Goal: Task Accomplishment & Management: Manage account settings

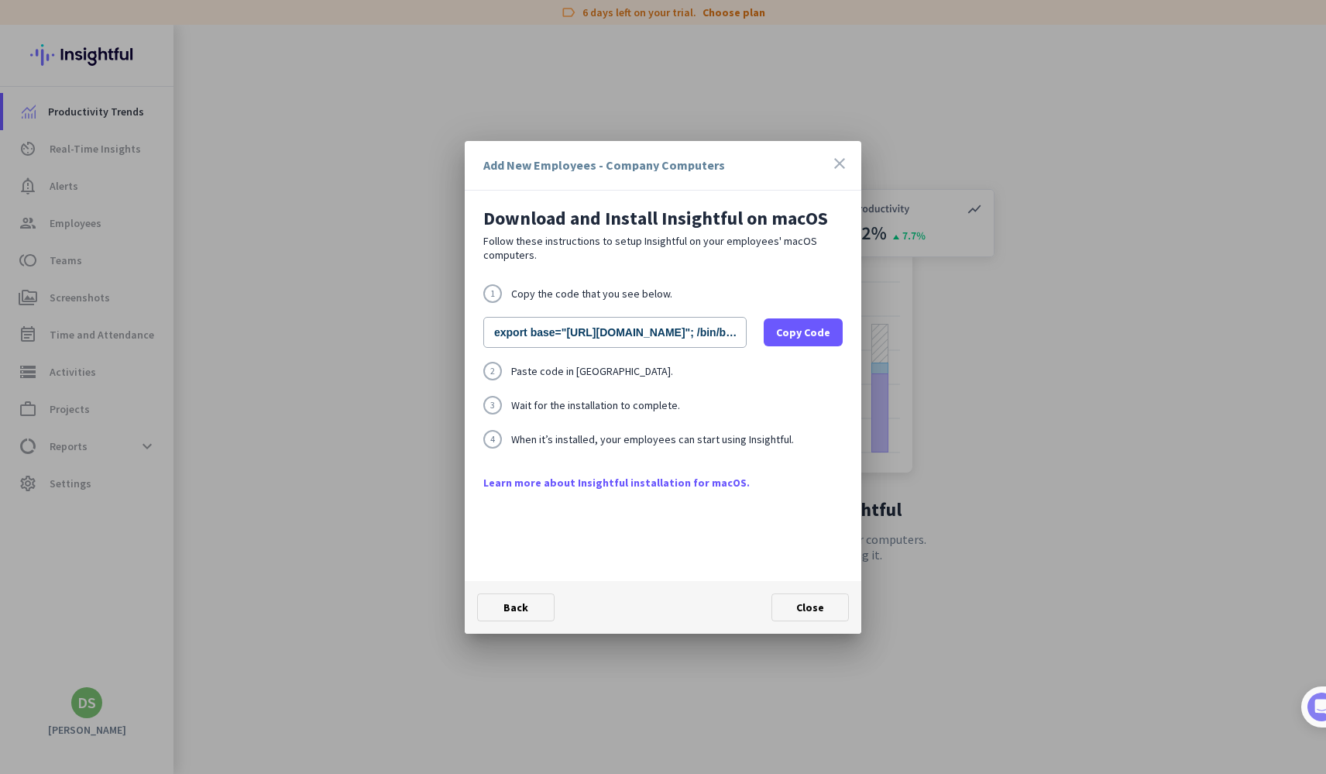
scroll to position [0, 124]
click at [635, 335] on input "export base="[URL][DOMAIN_NAME]"; /bin/bash -c "organizationId="wuyhgyagdgsxm2u…" at bounding box center [614, 332] width 263 height 31
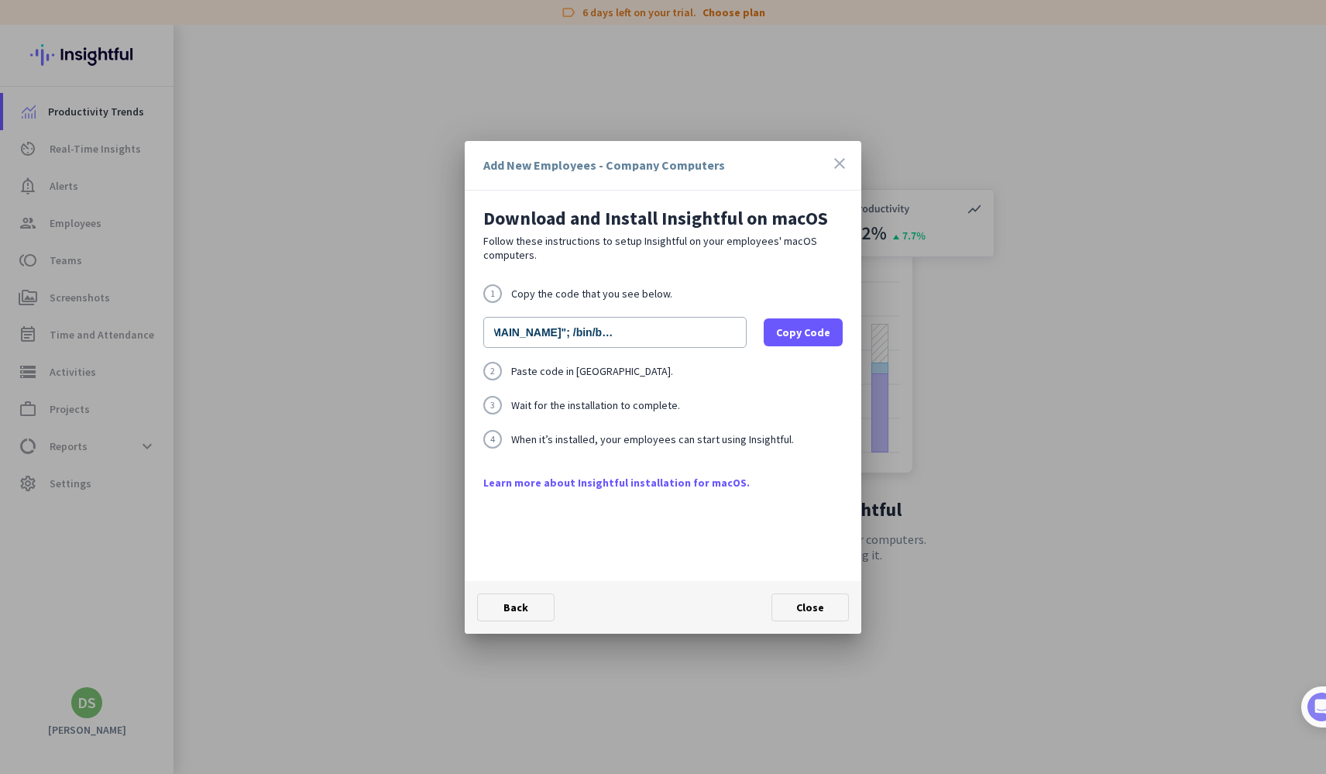
click at [635, 335] on input "export base="[URL][DOMAIN_NAME]"; /bin/bash -c "organizationId="wuyhgyagdgsxm2u…" at bounding box center [614, 332] width 263 height 31
click at [844, 164] on icon "close" at bounding box center [839, 163] width 19 height 19
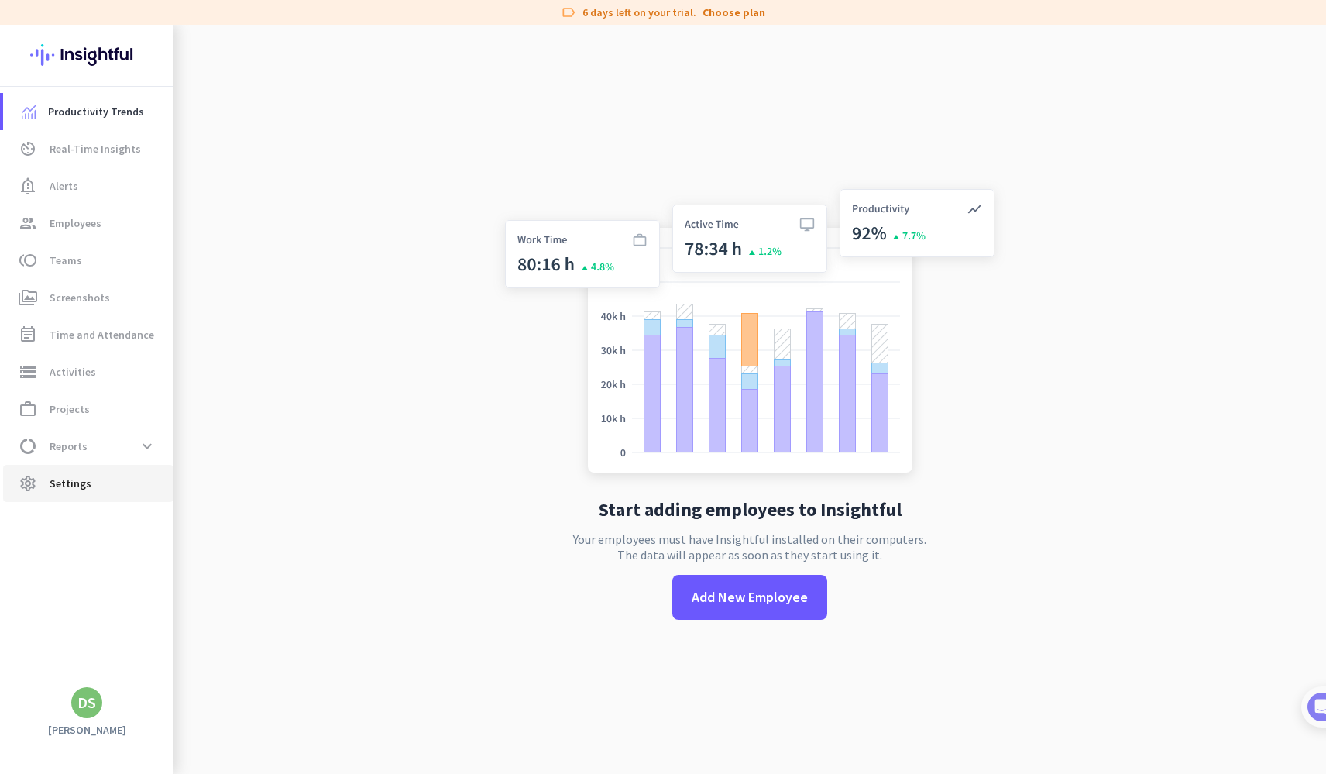
click at [80, 480] on span "Settings" at bounding box center [71, 483] width 42 height 19
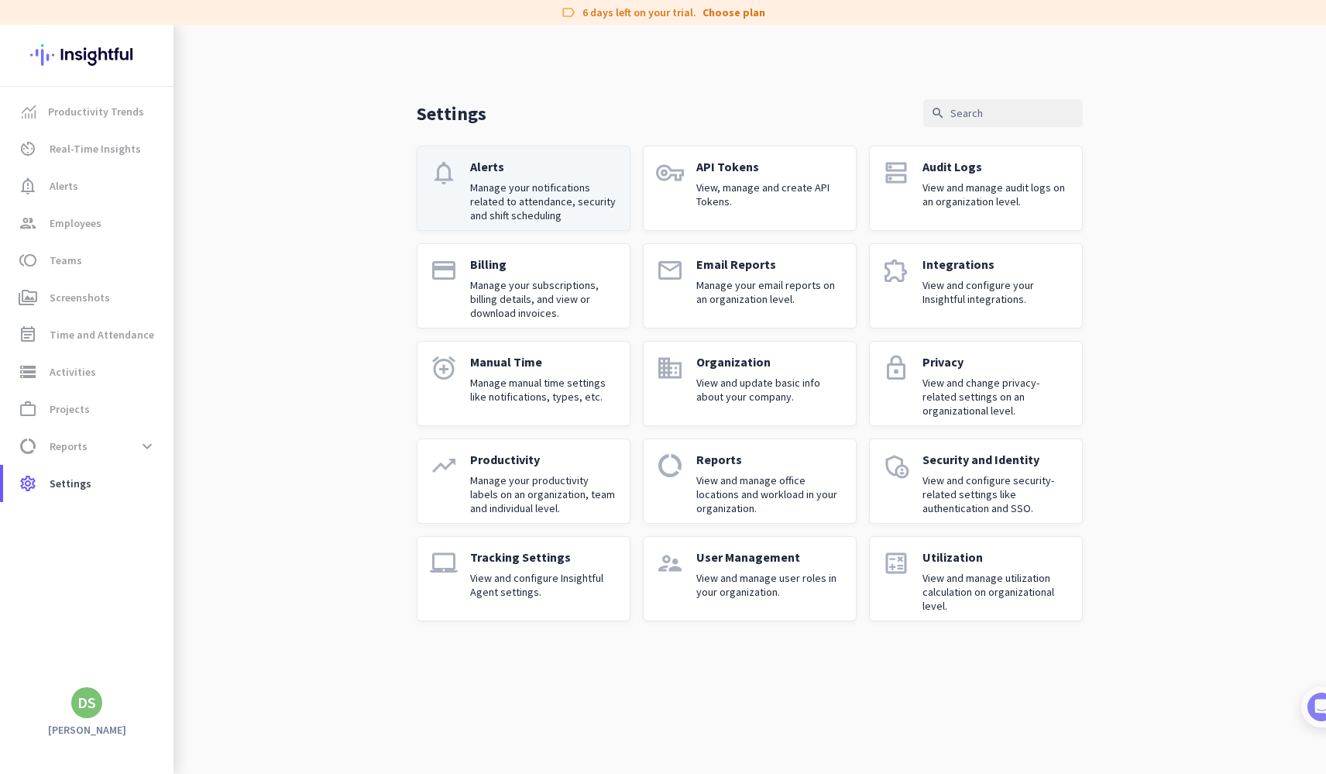
click at [556, 170] on p "Alerts" at bounding box center [543, 166] width 147 height 15
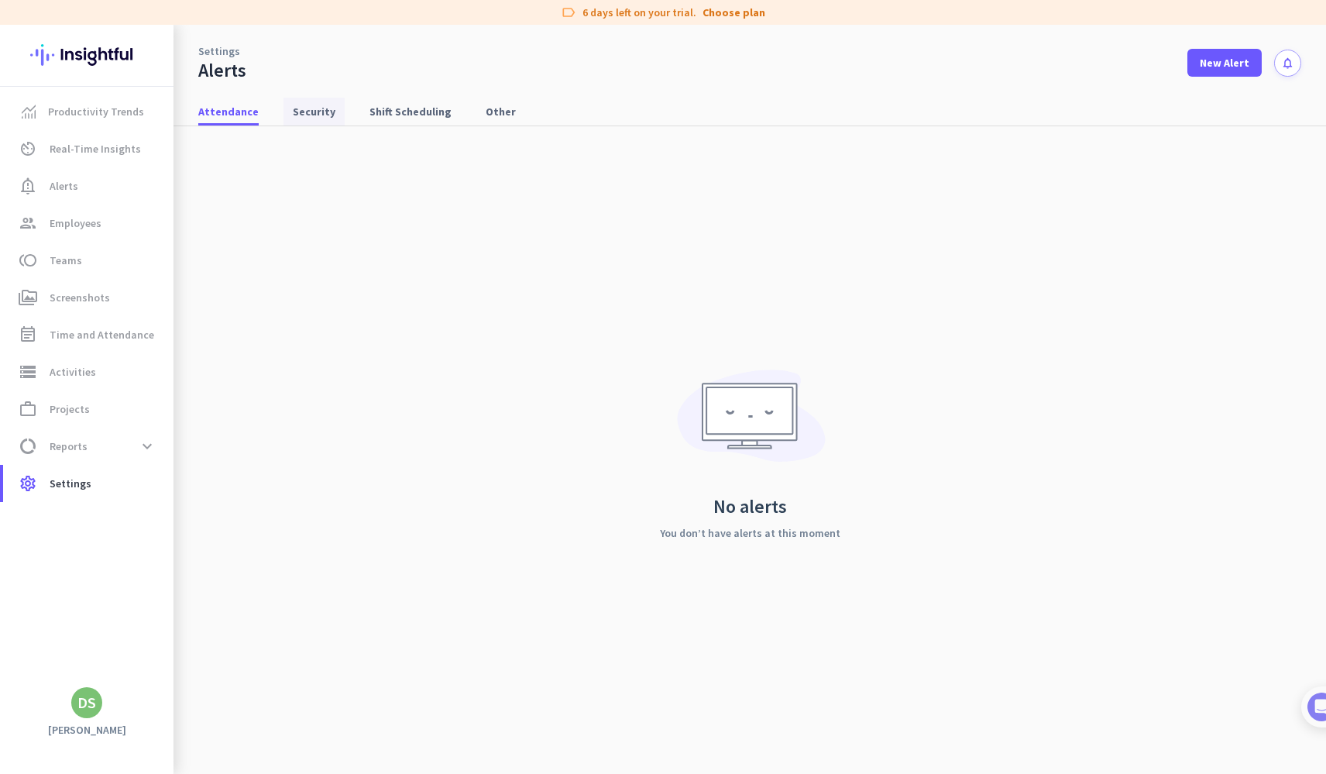
click at [308, 112] on span "Security" at bounding box center [314, 111] width 43 height 15
click at [412, 110] on span "Shift Scheduling" at bounding box center [411, 111] width 82 height 15
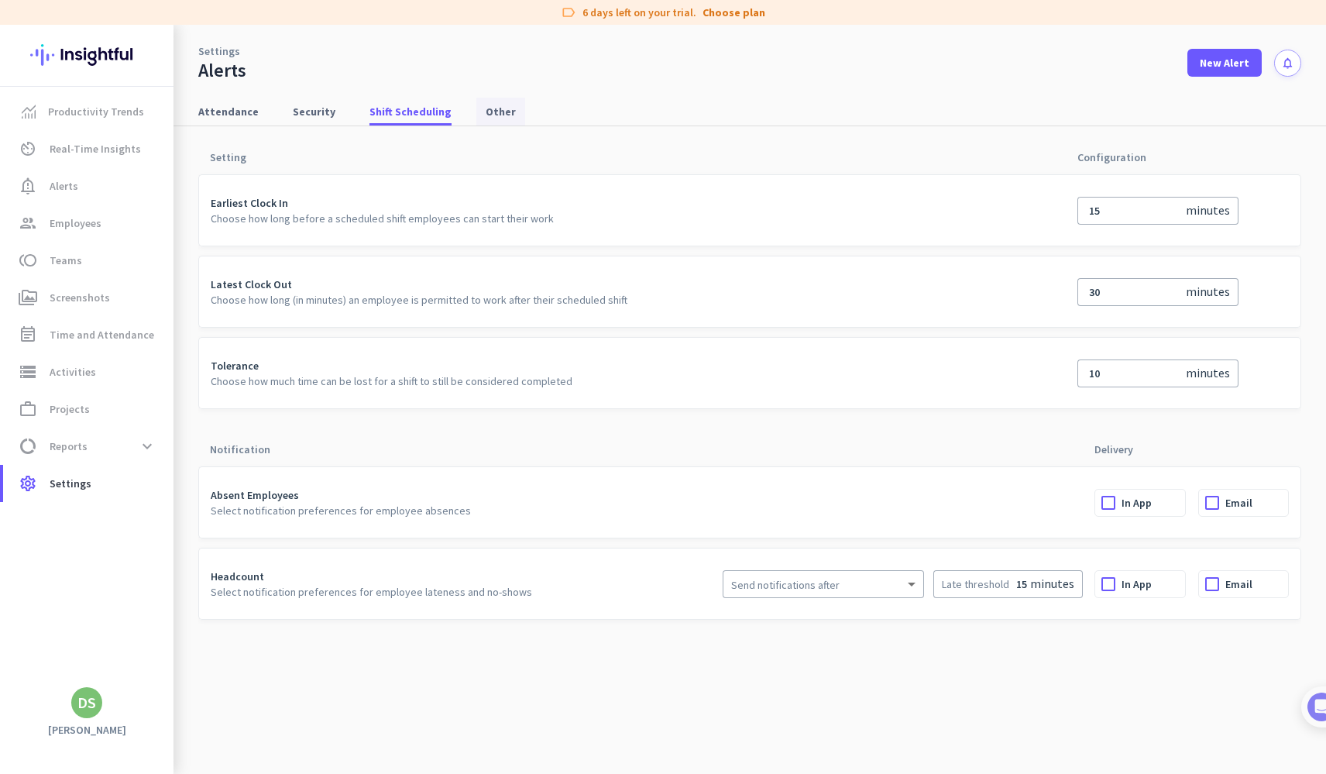
click at [487, 112] on span "Other" at bounding box center [501, 111] width 30 height 15
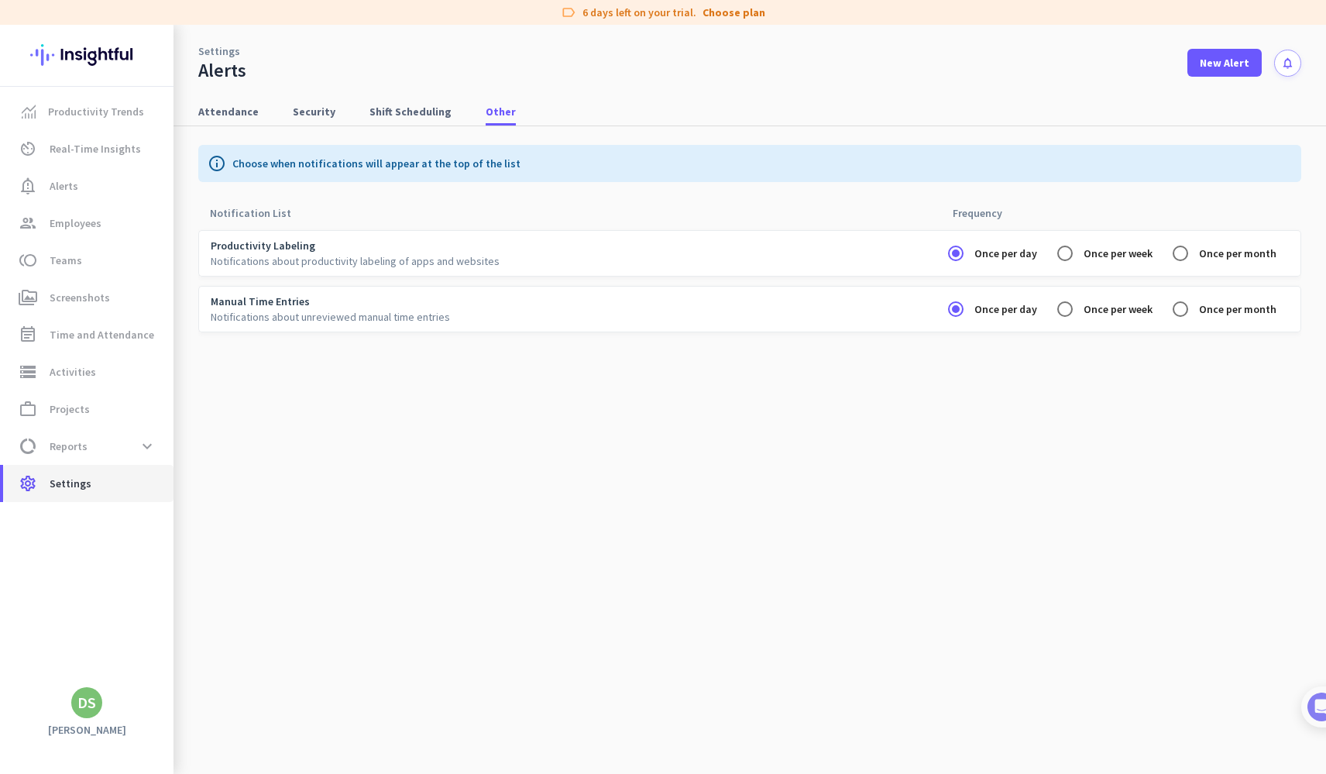
click at [80, 483] on span "Settings" at bounding box center [71, 483] width 42 height 19
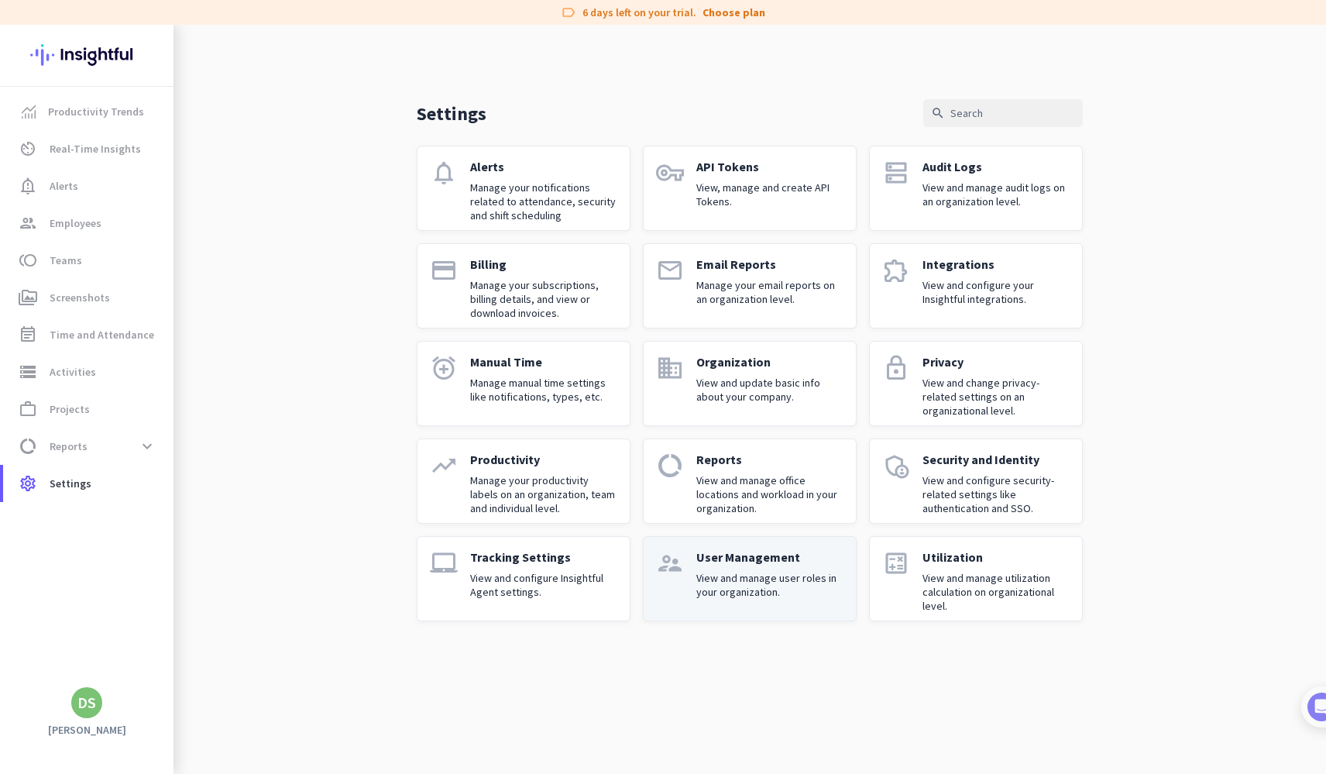
click at [745, 569] on div "User Management View and manage user roles in your organization." at bounding box center [769, 578] width 147 height 59
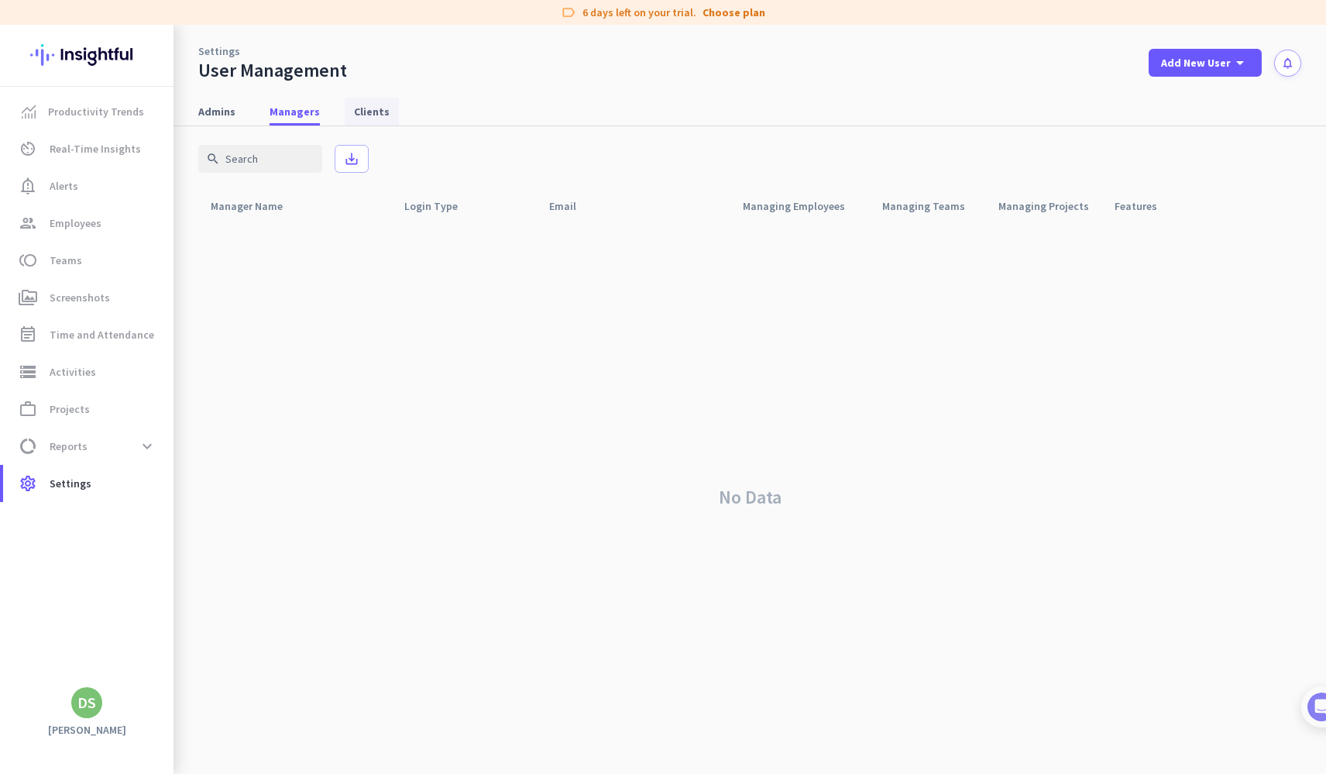
click at [367, 115] on span "Clients" at bounding box center [372, 111] width 36 height 15
click at [271, 115] on span "Managers" at bounding box center [295, 111] width 50 height 15
click at [210, 112] on span "Admins" at bounding box center [216, 111] width 37 height 15
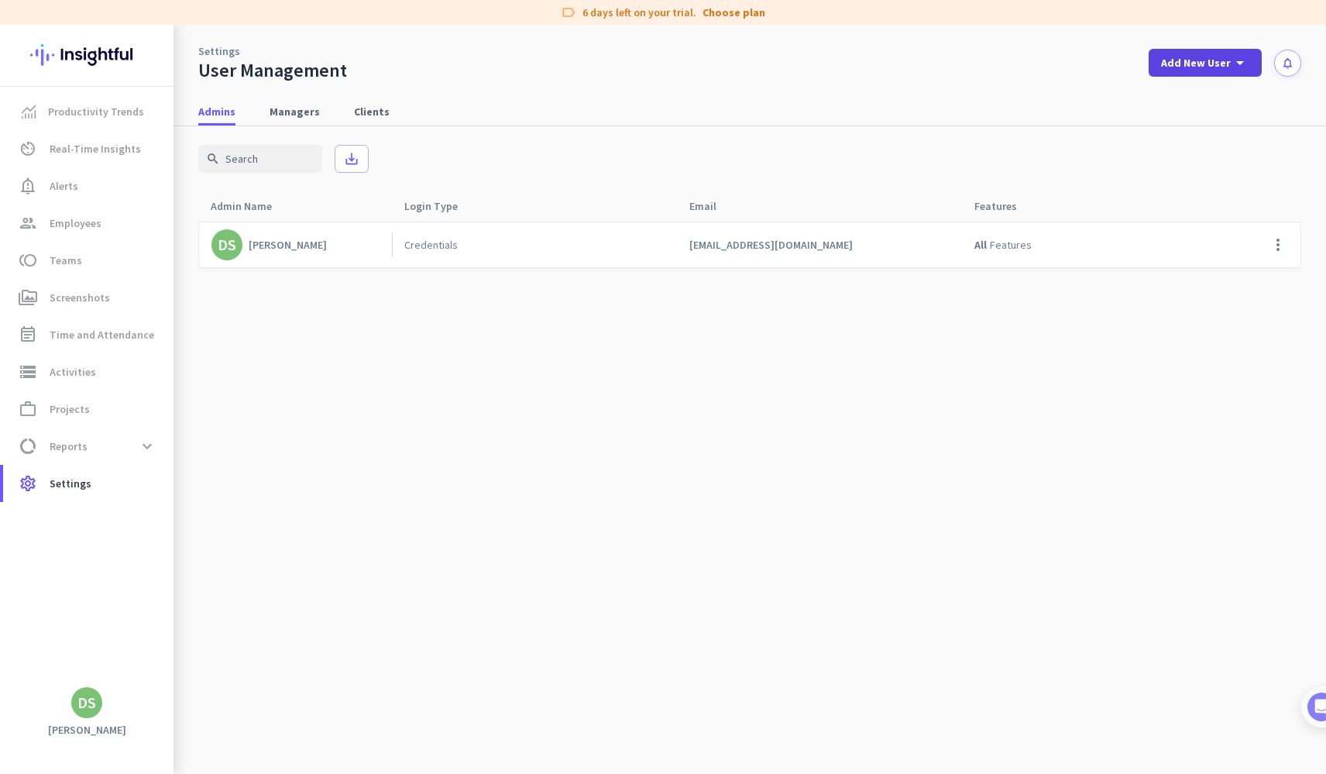
click at [1246, 64] on icon "arrow_drop_down" at bounding box center [1240, 62] width 19 height 19
click at [840, 136] on div at bounding box center [663, 387] width 1326 height 774
click at [101, 480] on span "settings Settings" at bounding box center [88, 483] width 146 height 19
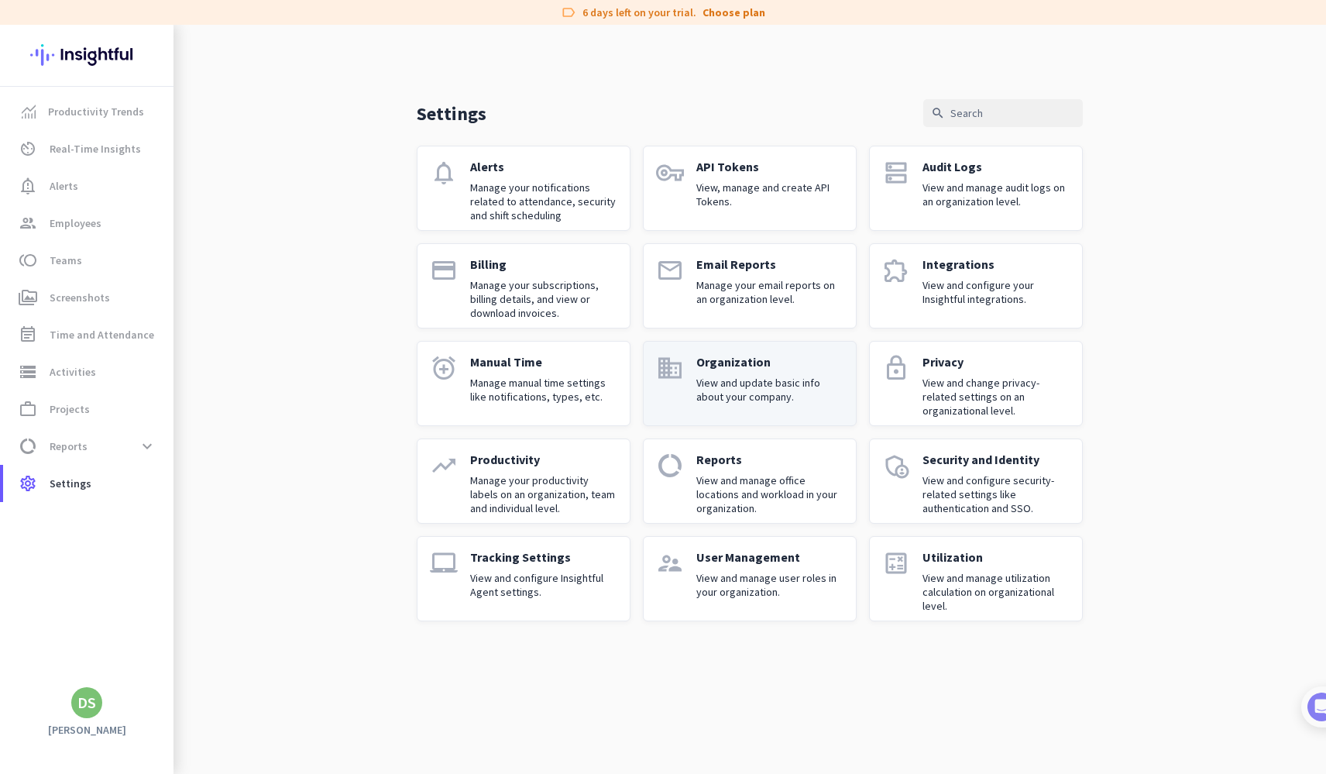
click at [742, 382] on p "View and update basic info about your company." at bounding box center [769, 390] width 147 height 28
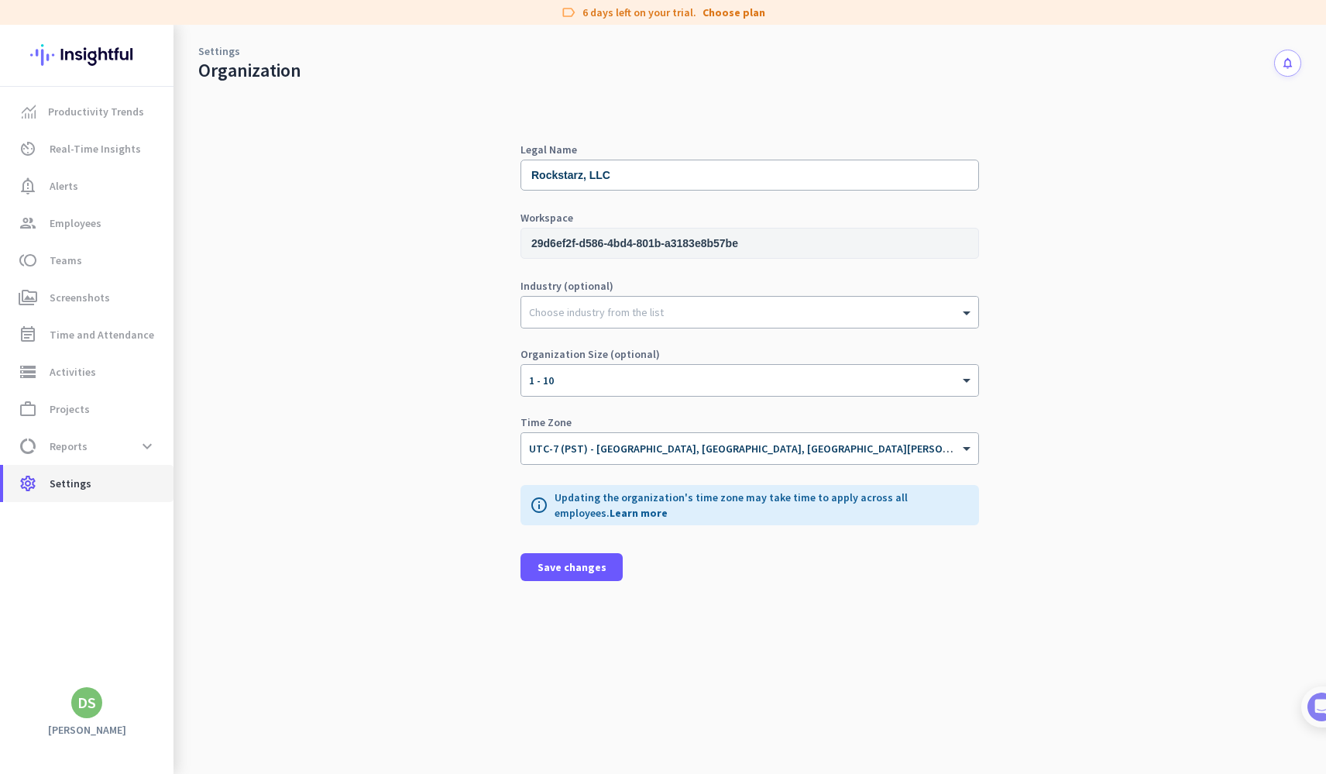
click at [66, 482] on span "Settings" at bounding box center [71, 483] width 42 height 19
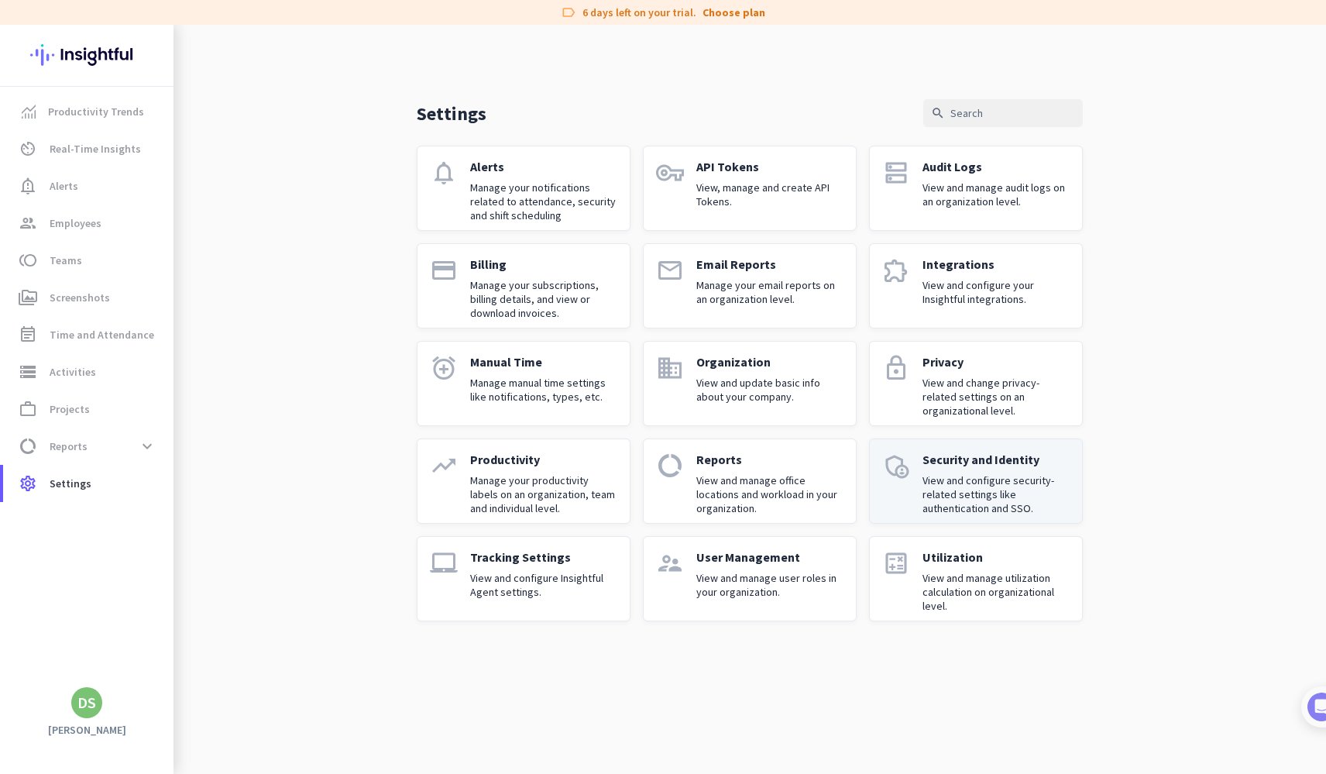
click at [961, 504] on p "View and configure security-related settings like authentication and SSO." at bounding box center [996, 494] width 147 height 42
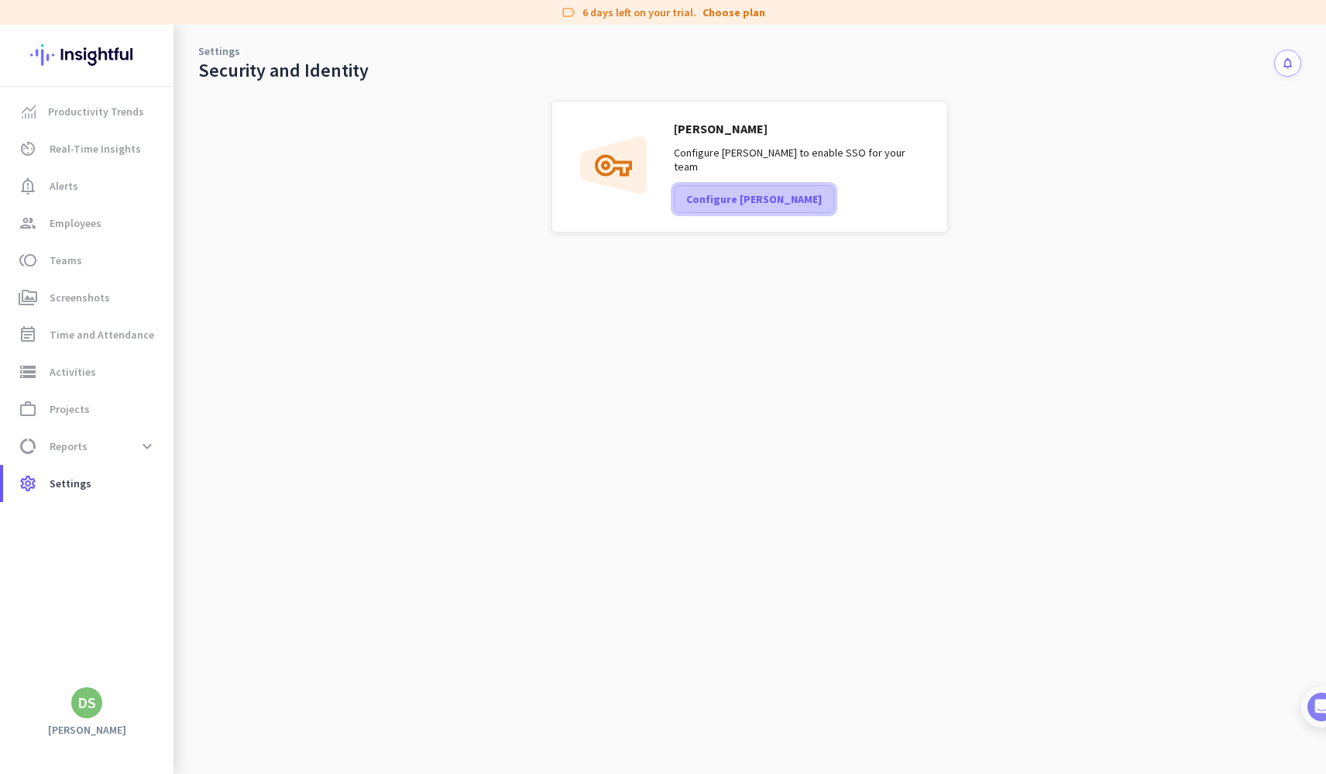
click at [743, 205] on span at bounding box center [754, 198] width 159 height 37
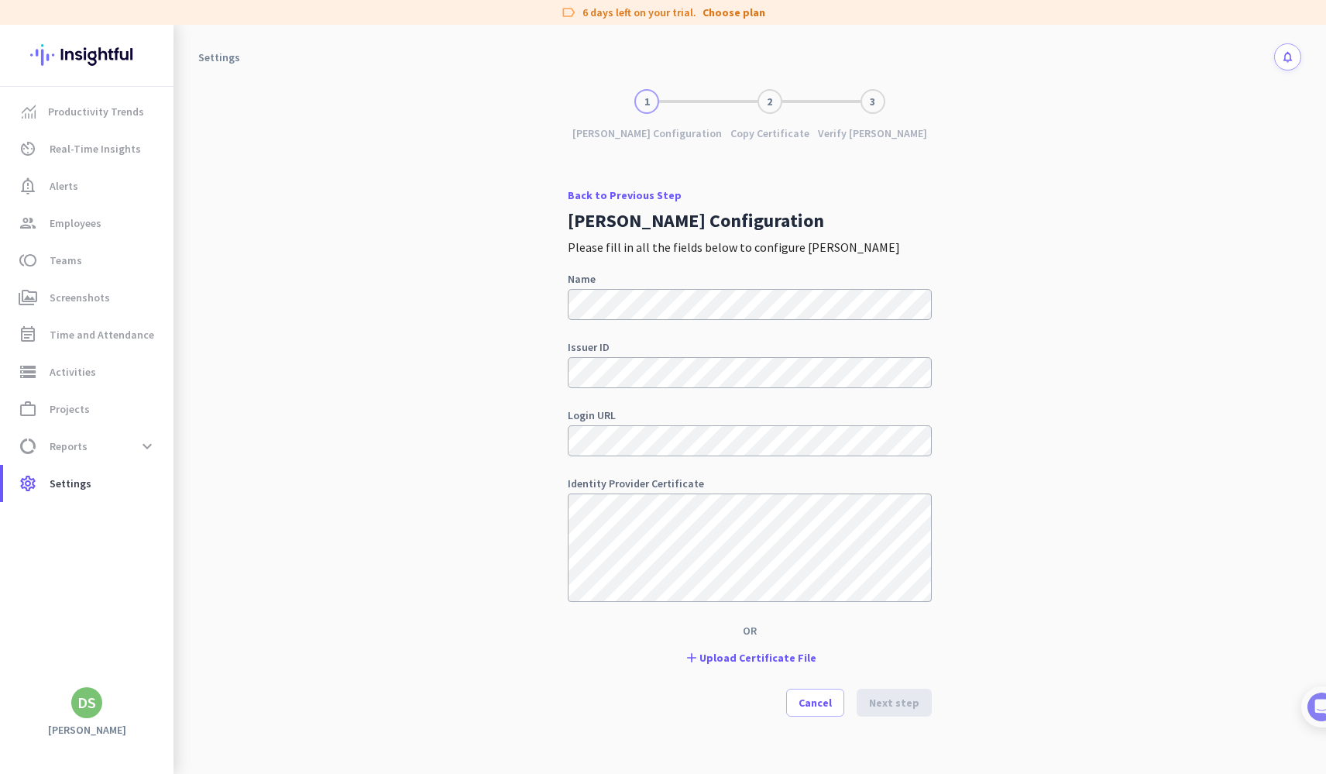
click at [579, 197] on link "Back to Previous Step" at bounding box center [750, 195] width 364 height 11
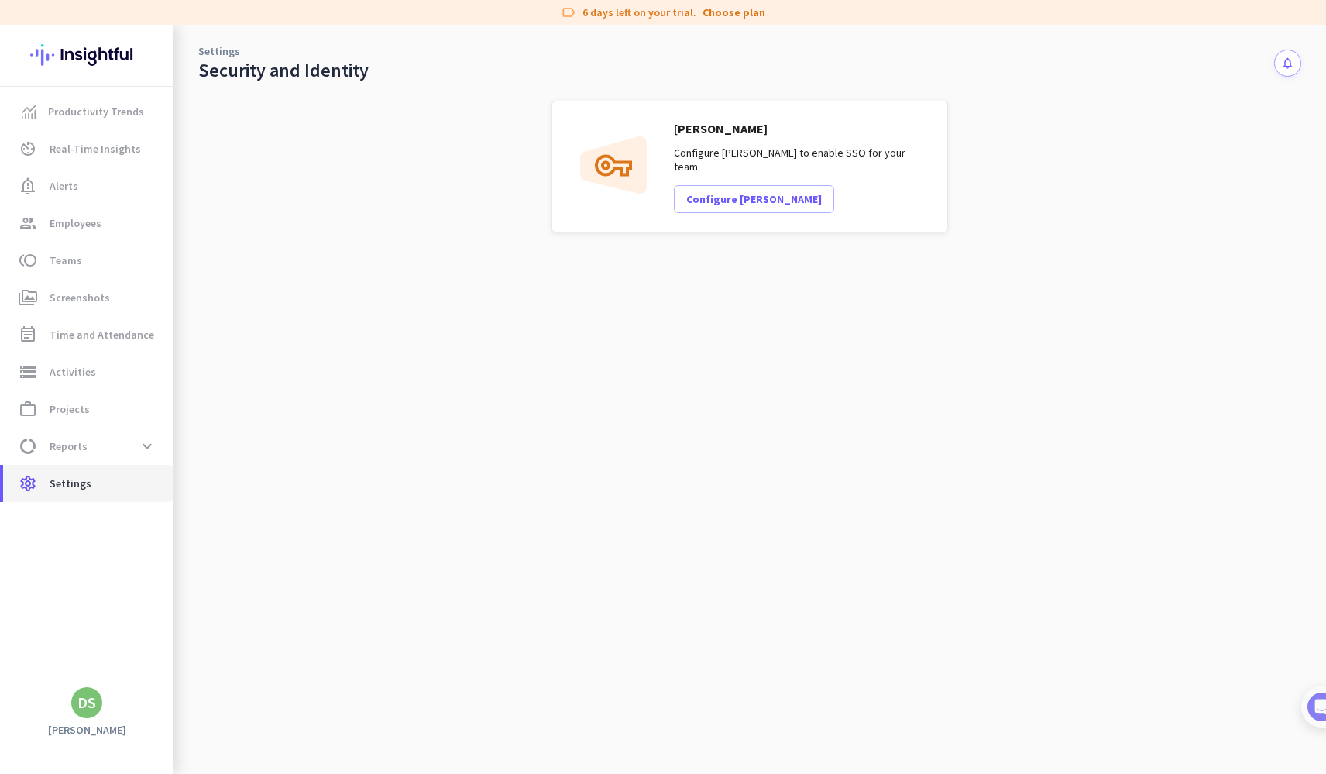
click at [137, 481] on span "settings Settings" at bounding box center [88, 483] width 146 height 19
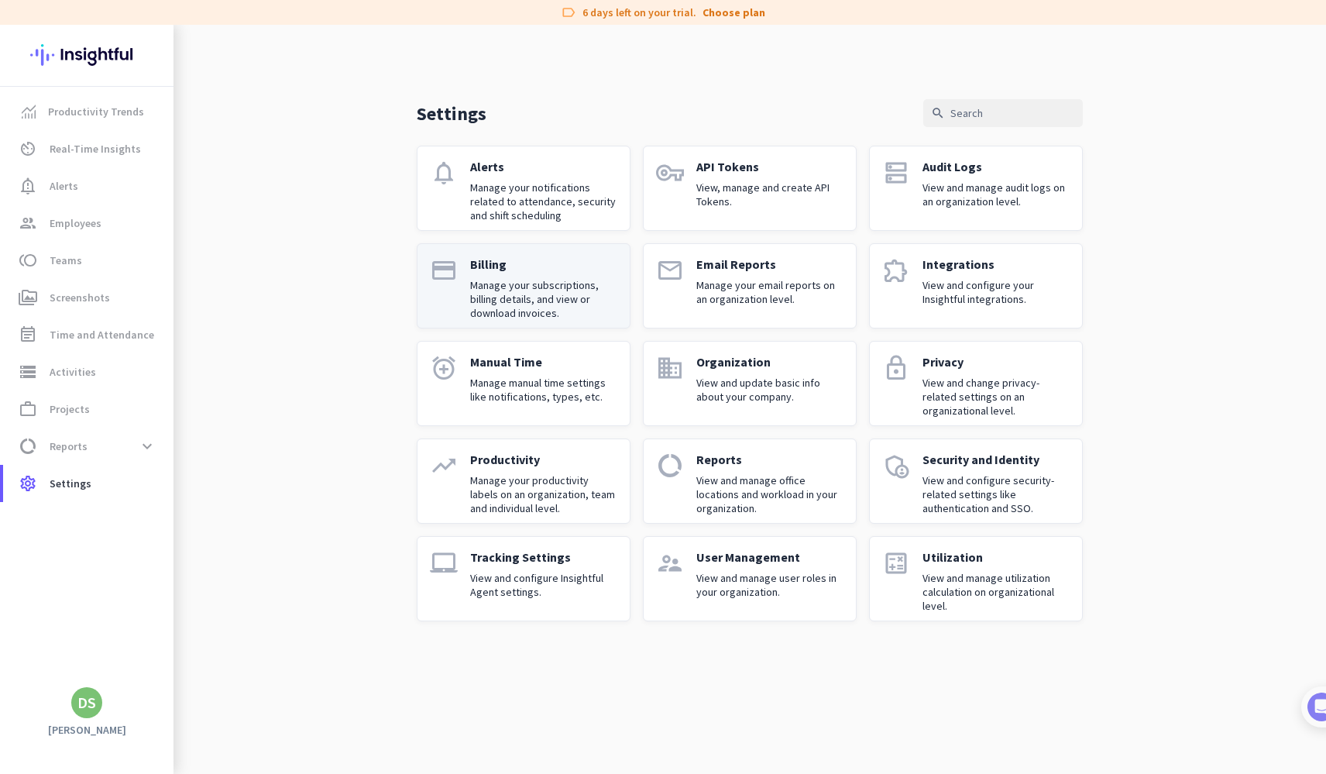
click at [544, 308] on p "Manage your subscriptions, billing details, and view or download invoices." at bounding box center [543, 299] width 147 height 42
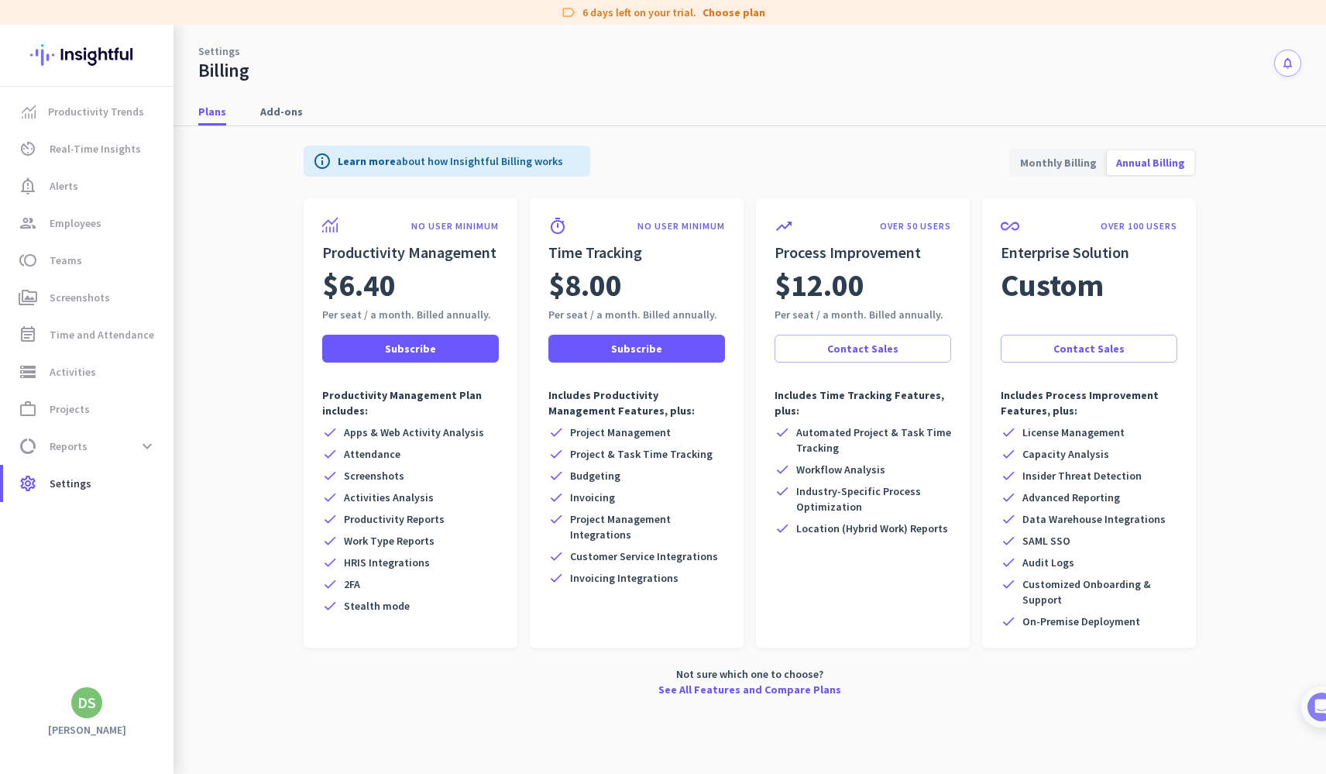
click at [1076, 169] on span "Monthly Billing" at bounding box center [1058, 162] width 95 height 37
click at [291, 119] on span "Add-ons" at bounding box center [281, 112] width 43 height 28
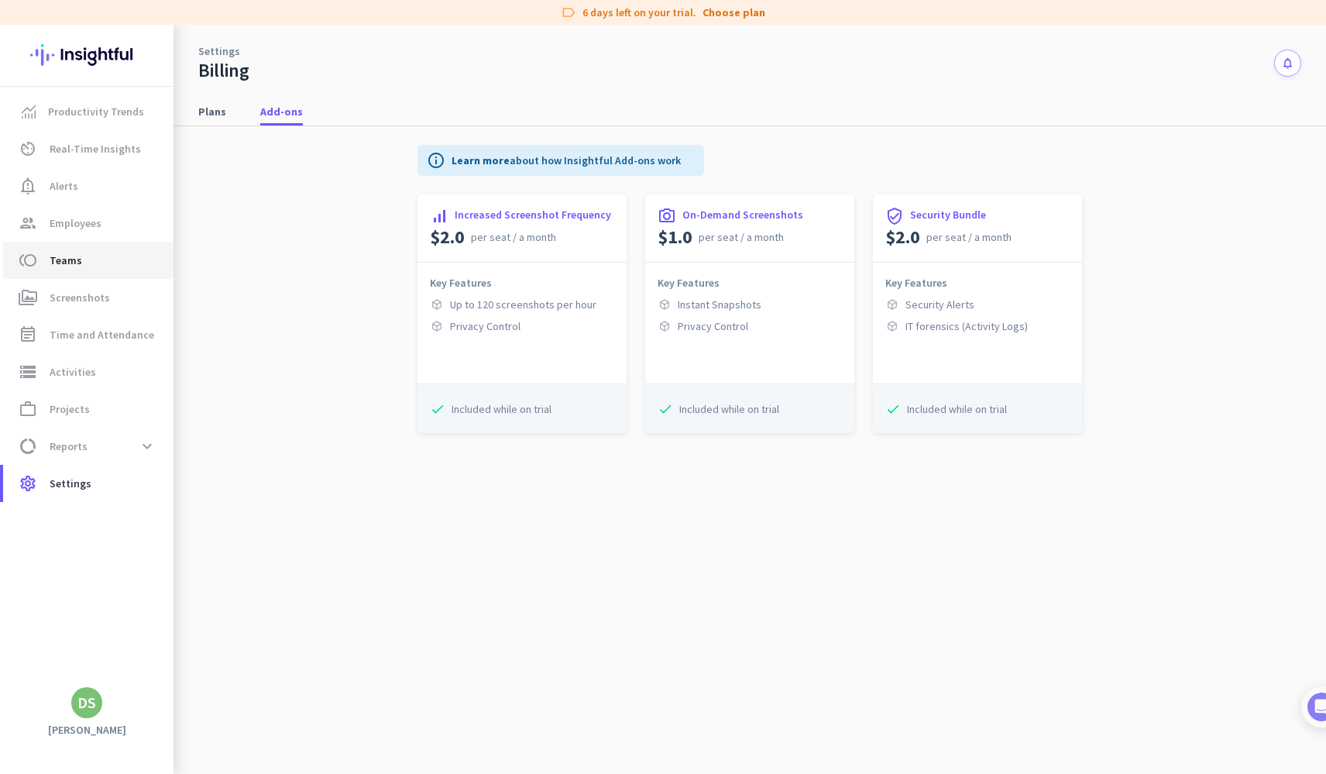
click at [75, 268] on span "Teams" at bounding box center [66, 260] width 33 height 19
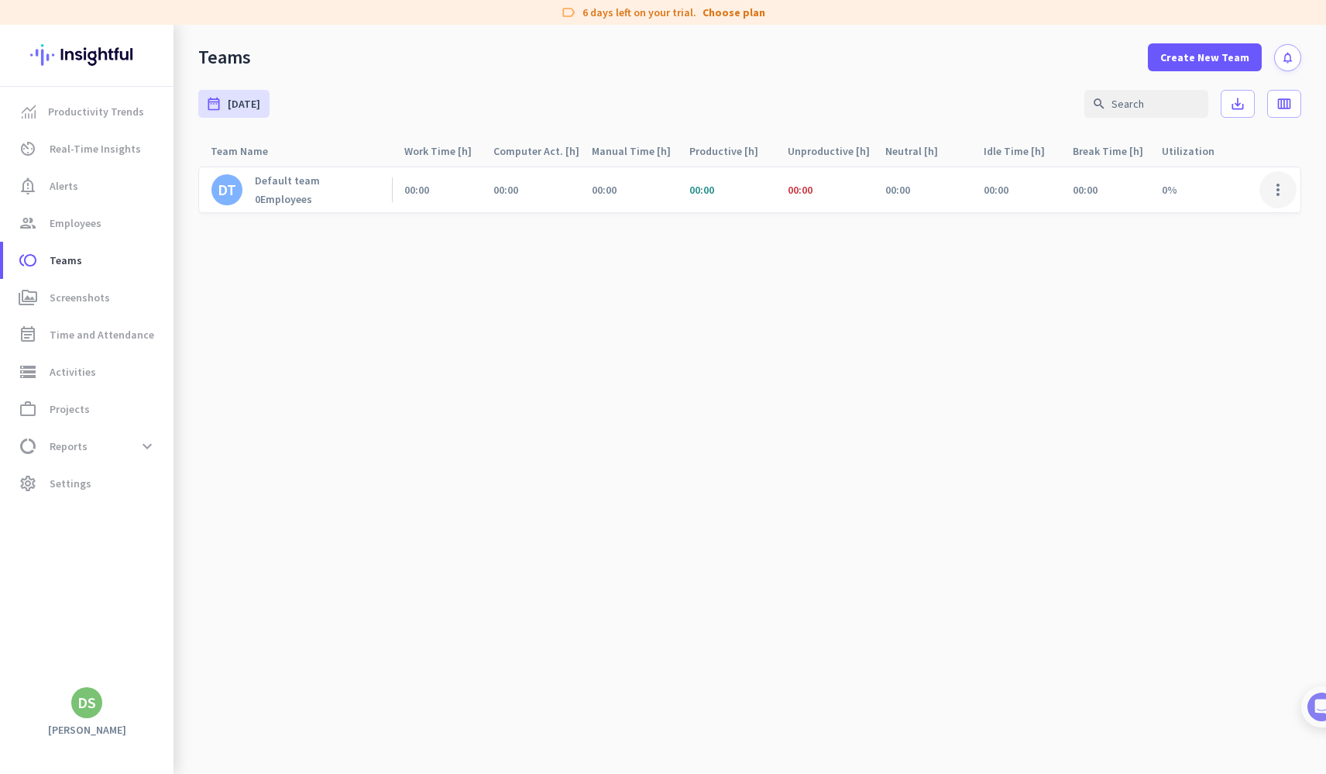
click at [1277, 189] on span at bounding box center [1278, 189] width 37 height 37
click at [1195, 226] on span "Edit" at bounding box center [1197, 222] width 19 height 14
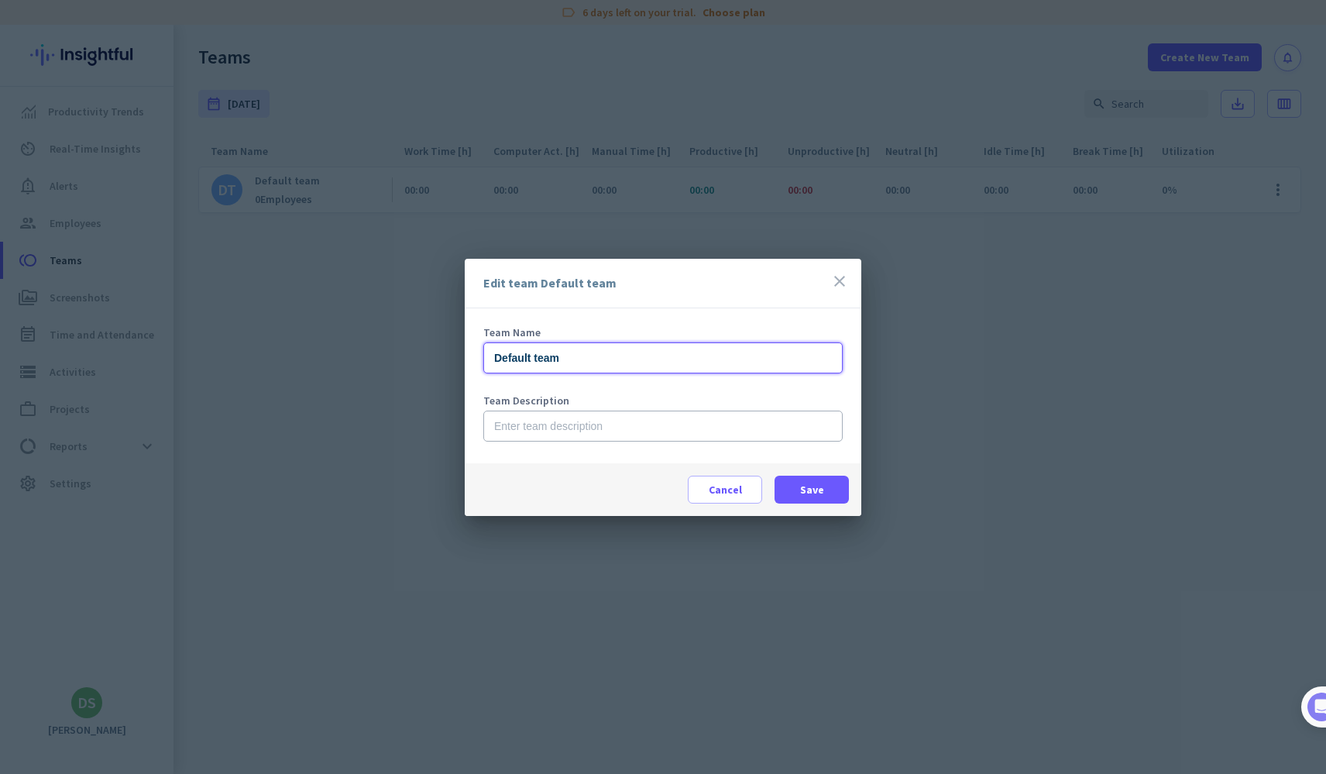
click at [610, 359] on input "Default team" at bounding box center [662, 357] width 359 height 31
click at [693, 315] on div "Team Name Rockstarz Team Description" at bounding box center [663, 385] width 397 height 155
click at [648, 361] on input "Rockstarz" at bounding box center [662, 357] width 359 height 31
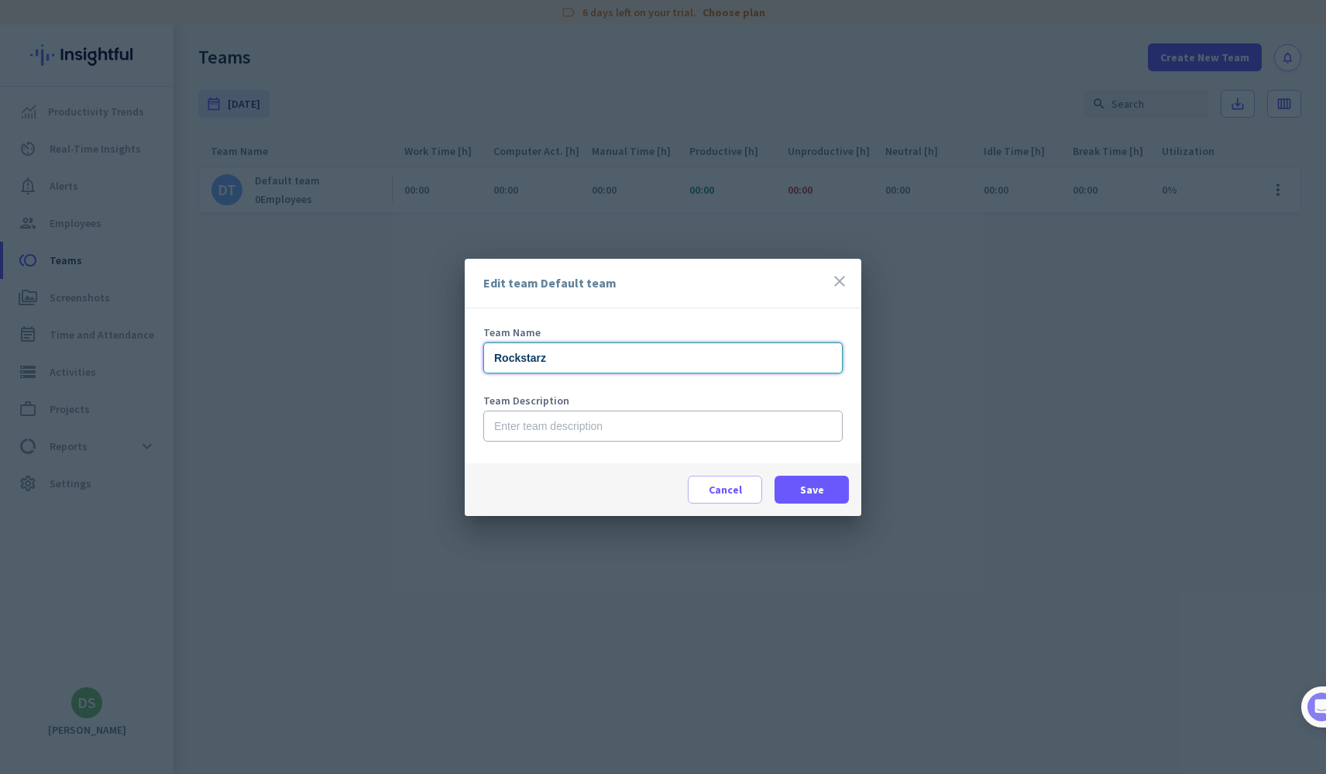
click at [648, 361] on input "Rockstarz" at bounding box center [662, 357] width 359 height 31
type input "Developers"
click at [610, 425] on input "text" at bounding box center [662, 426] width 359 height 31
type input "Rockstarz, LLC"
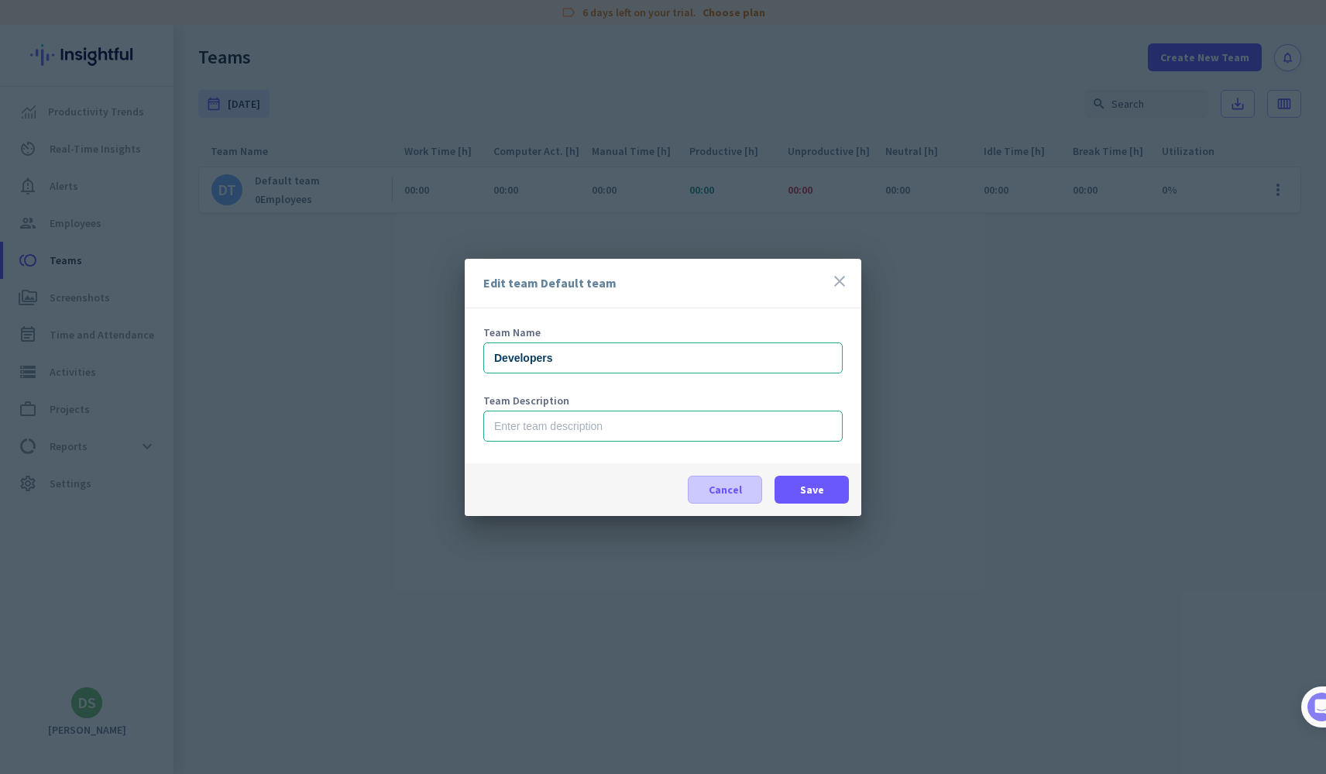
drag, startPoint x: 804, startPoint y: 485, endPoint x: 726, endPoint y: 471, distance: 79.5
click at [726, 471] on div "Cancel Save" at bounding box center [663, 489] width 397 height 53
click at [833, 482] on span at bounding box center [812, 489] width 74 height 37
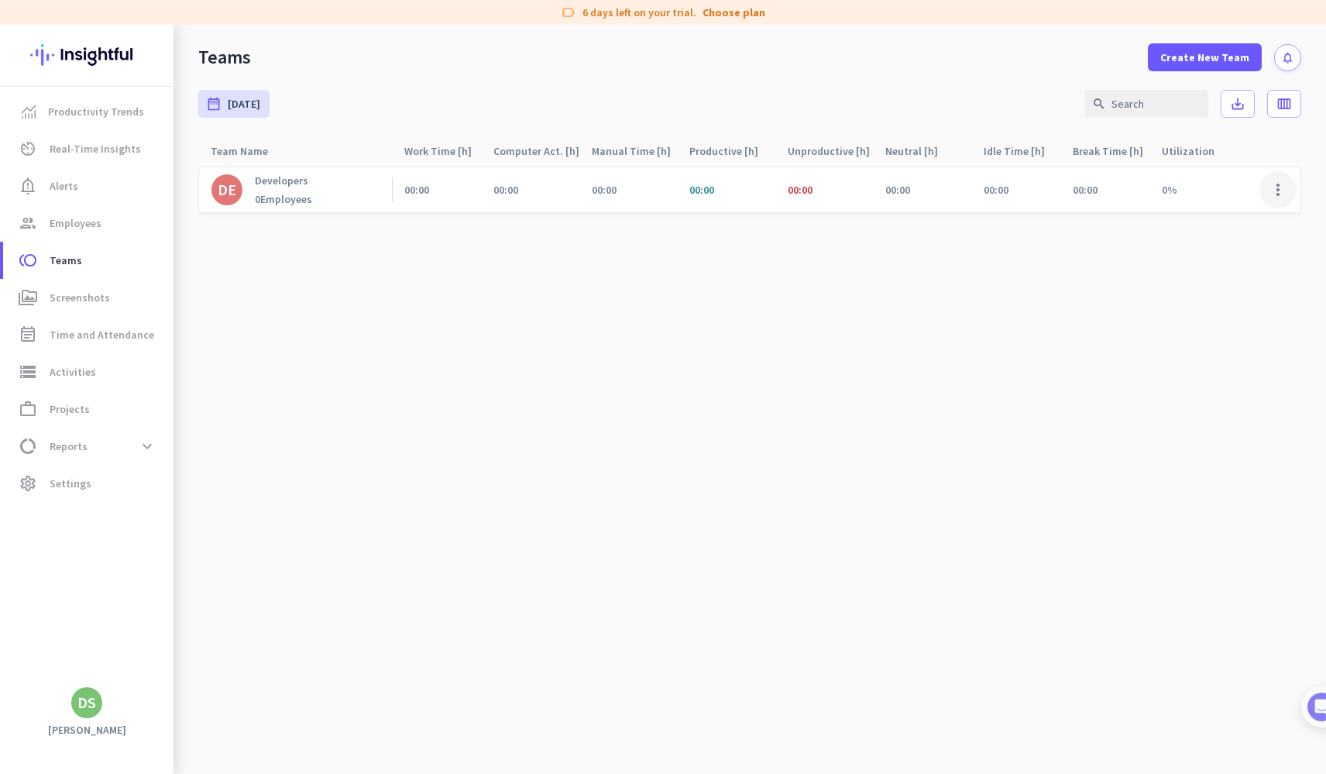
click at [1277, 177] on span at bounding box center [1278, 189] width 37 height 37
click at [1107, 284] on div at bounding box center [663, 387] width 1326 height 774
click at [91, 496] on link "settings Settings" at bounding box center [88, 483] width 170 height 37
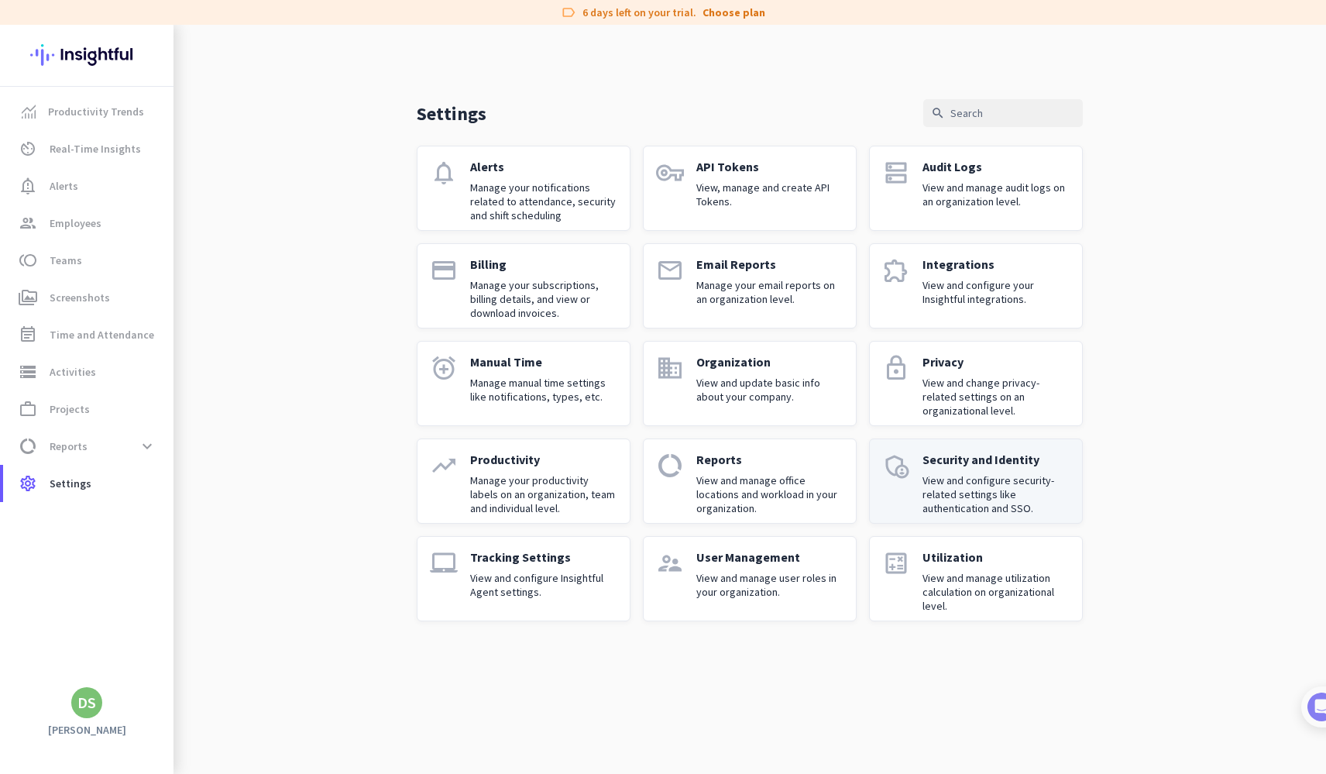
click at [970, 500] on p "View and configure security-related settings like authentication and SSO." at bounding box center [996, 494] width 147 height 42
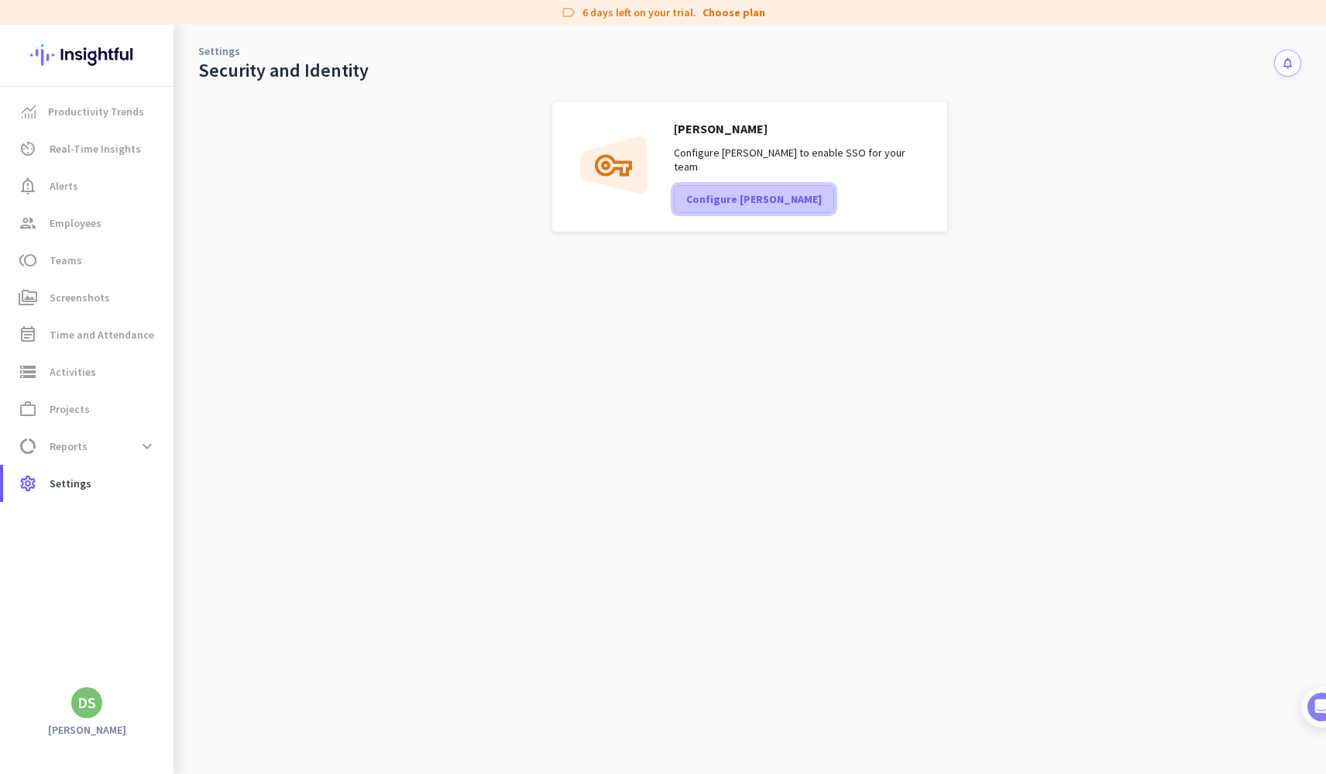
click at [722, 191] on span "Configure [PERSON_NAME]" at bounding box center [754, 198] width 136 height 15
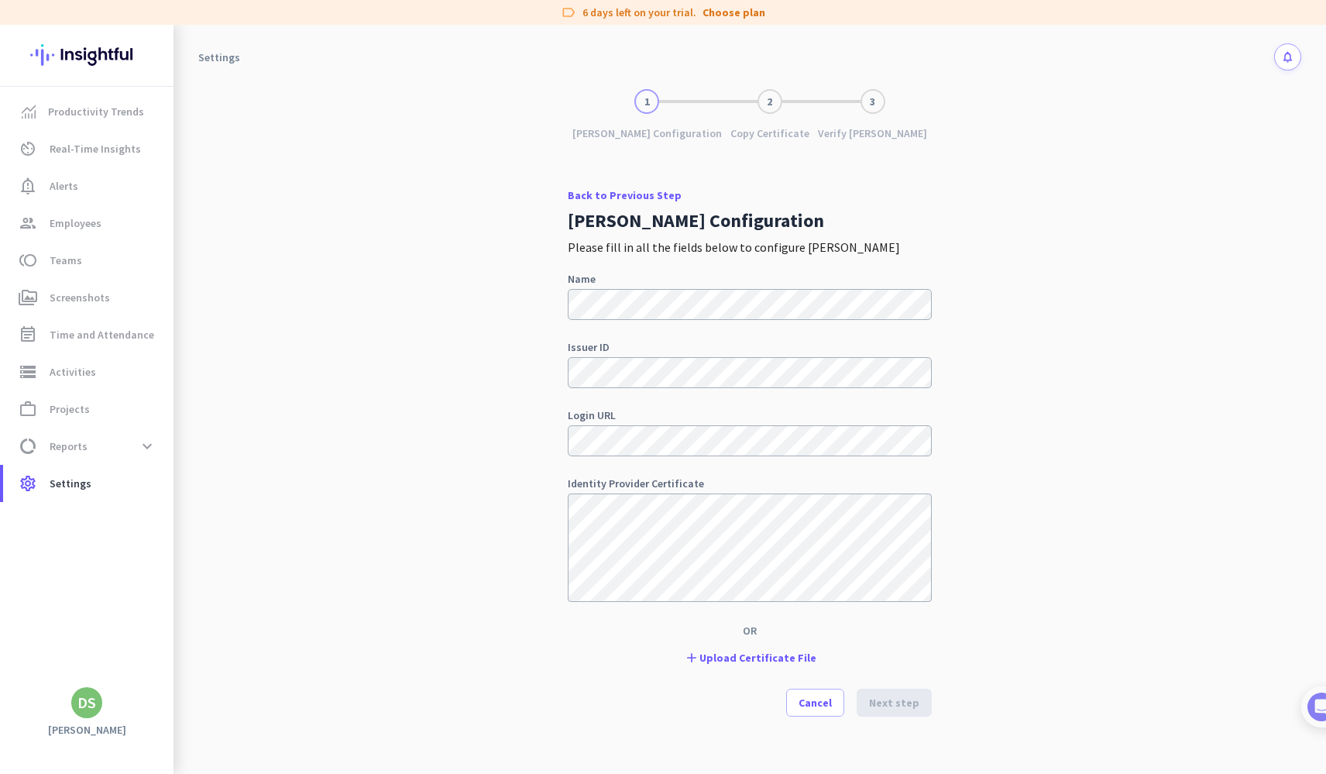
click at [918, 281] on label "Name" at bounding box center [750, 278] width 364 height 11
click at [524, 438] on div "1 [PERSON_NAME] Configuration 2 Copy Certificate 3 Verify [PERSON_NAME] Back to…" at bounding box center [749, 431] width 1103 height 685
click at [78, 486] on span "Settings" at bounding box center [71, 483] width 42 height 19
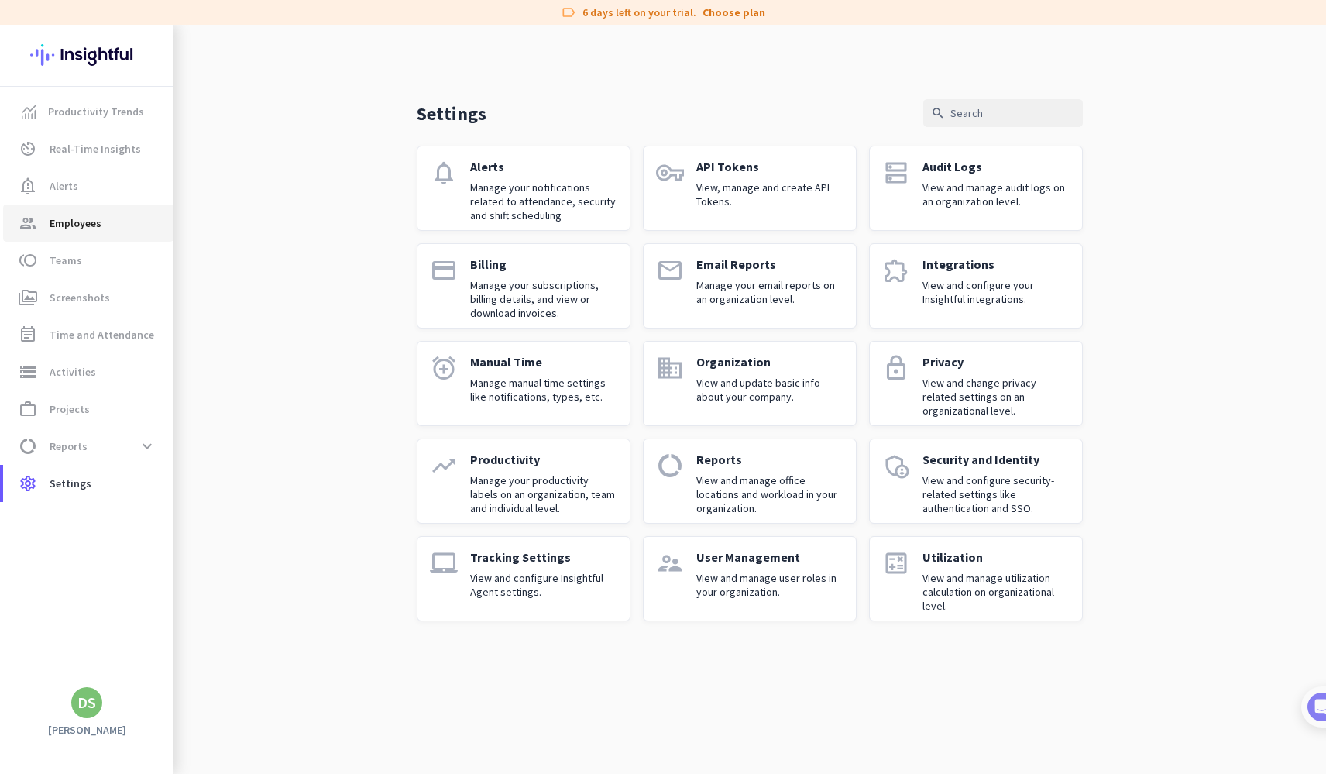
click at [90, 234] on link "group Employees" at bounding box center [88, 223] width 170 height 37
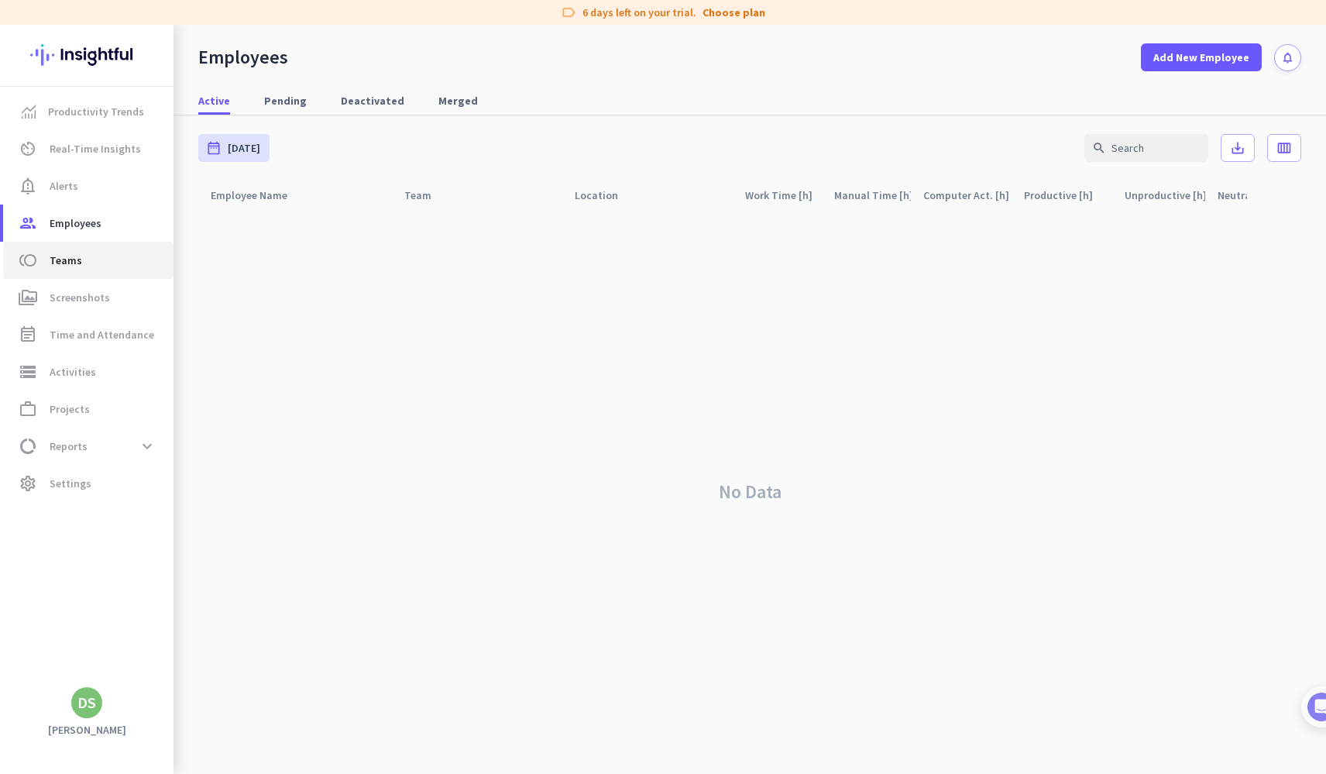
click at [94, 260] on span "toll Teams" at bounding box center [88, 260] width 146 height 19
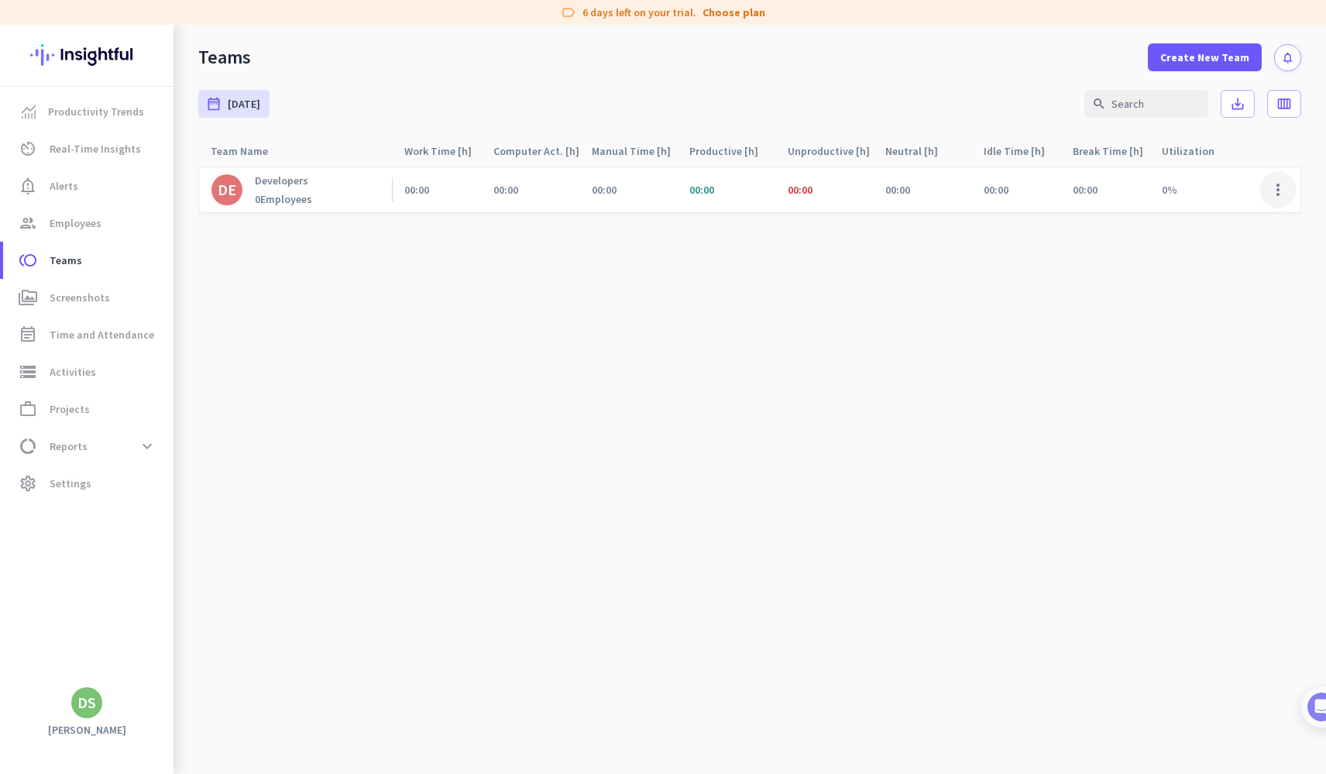
click at [1280, 196] on span at bounding box center [1278, 189] width 37 height 37
click at [1227, 226] on span "Edit" at bounding box center [1236, 222] width 96 height 15
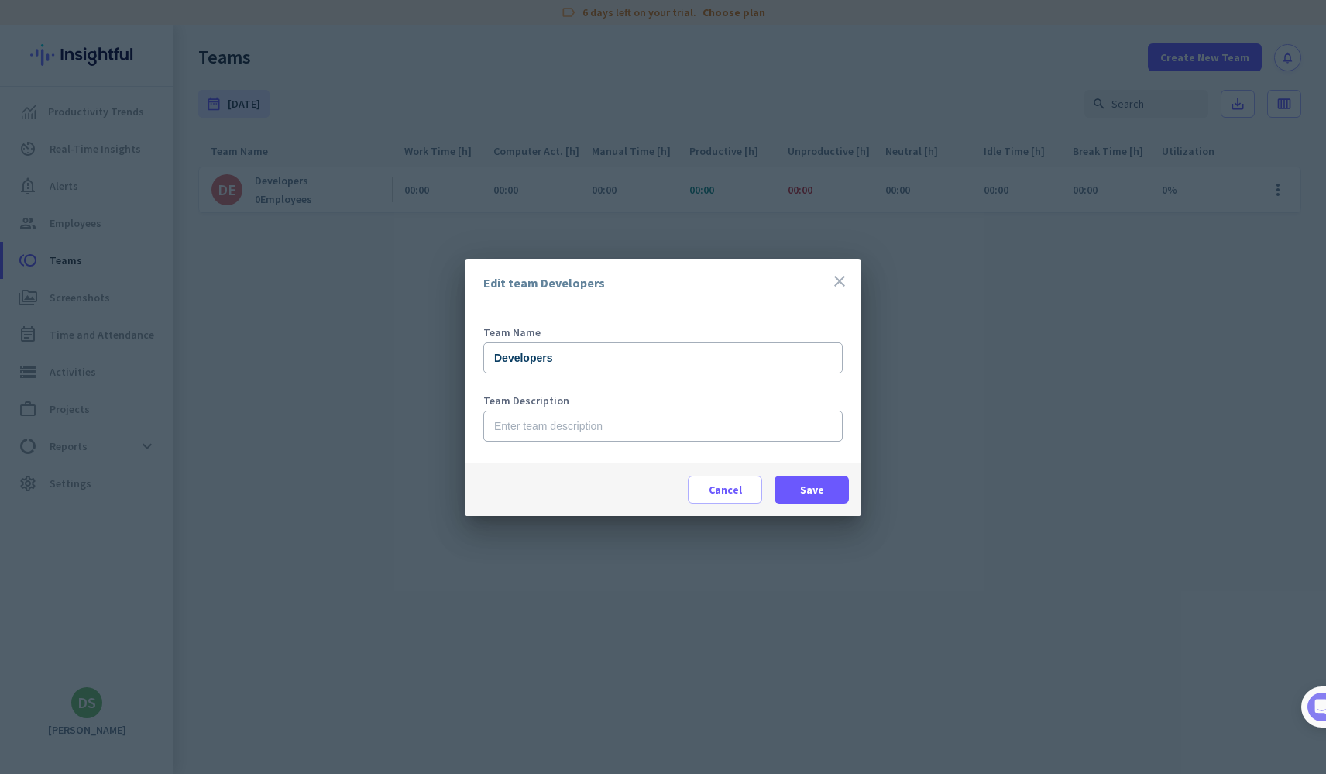
click at [840, 282] on icon "close" at bounding box center [839, 281] width 19 height 19
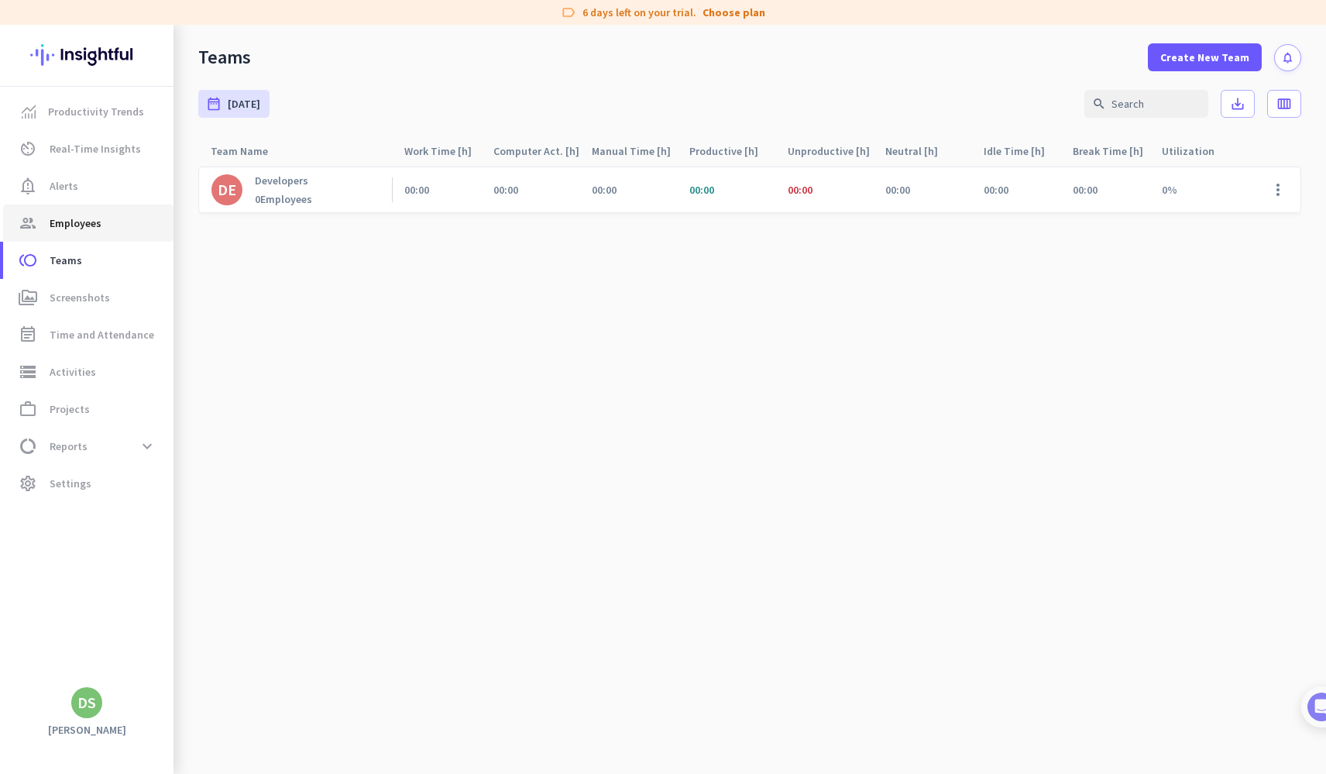
click at [67, 211] on link "group Employees" at bounding box center [88, 223] width 170 height 37
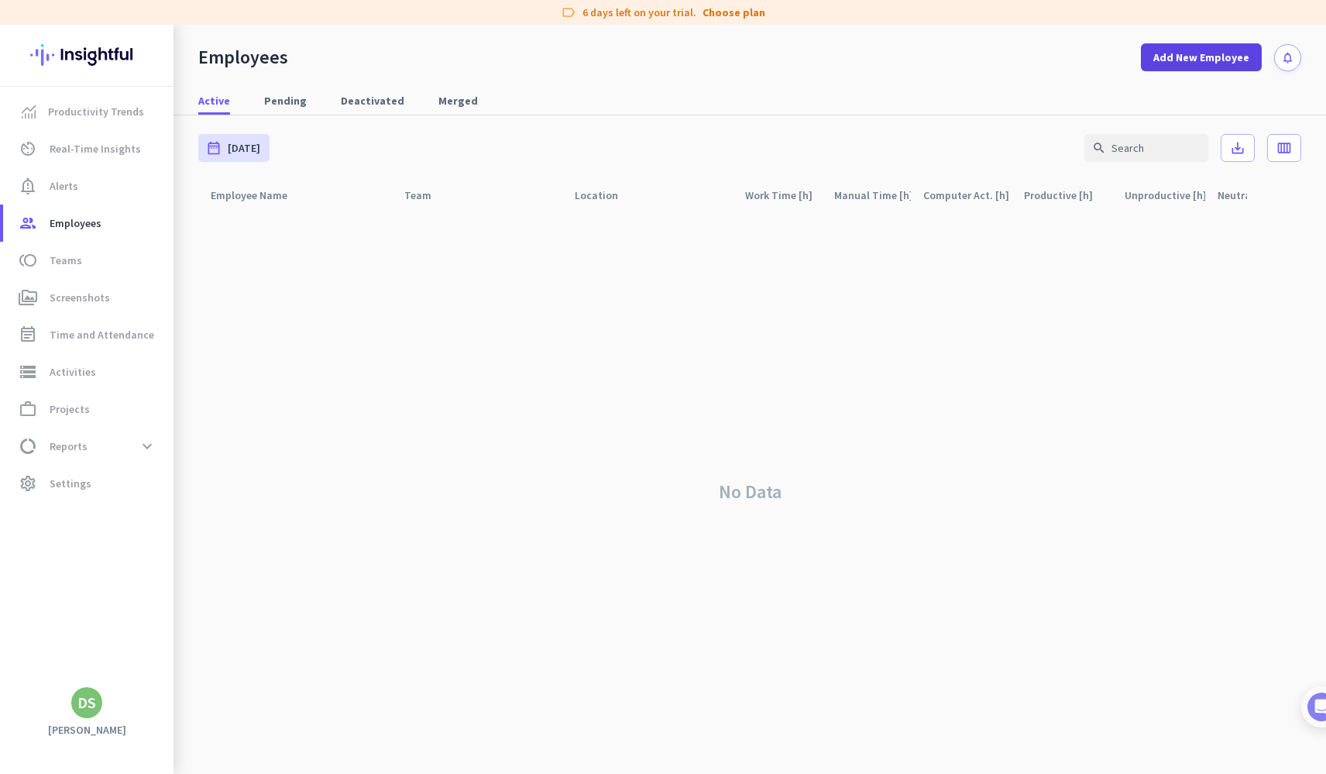
click at [1181, 68] on span at bounding box center [1201, 57] width 121 height 37
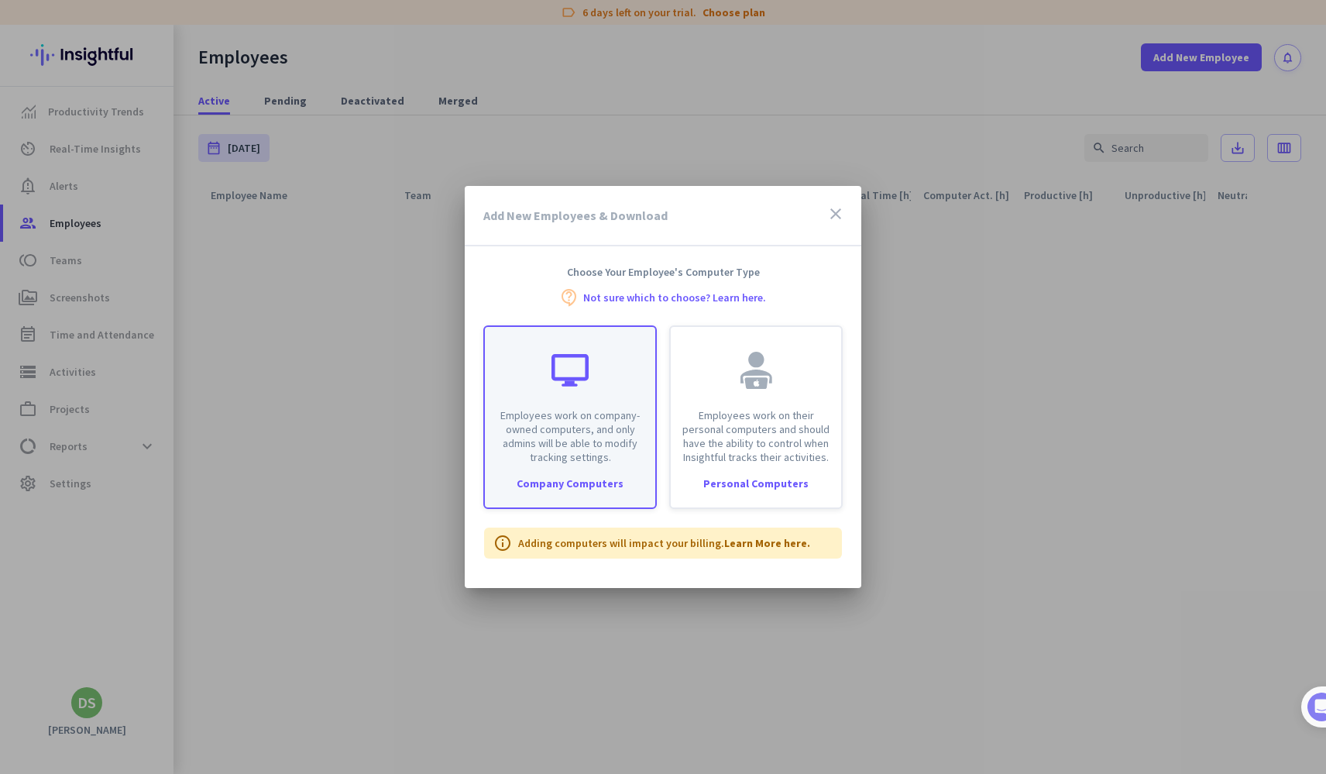
click at [601, 469] on div "Employees work on company-owned computers, and only admins will be able to modi…" at bounding box center [570, 417] width 174 height 184
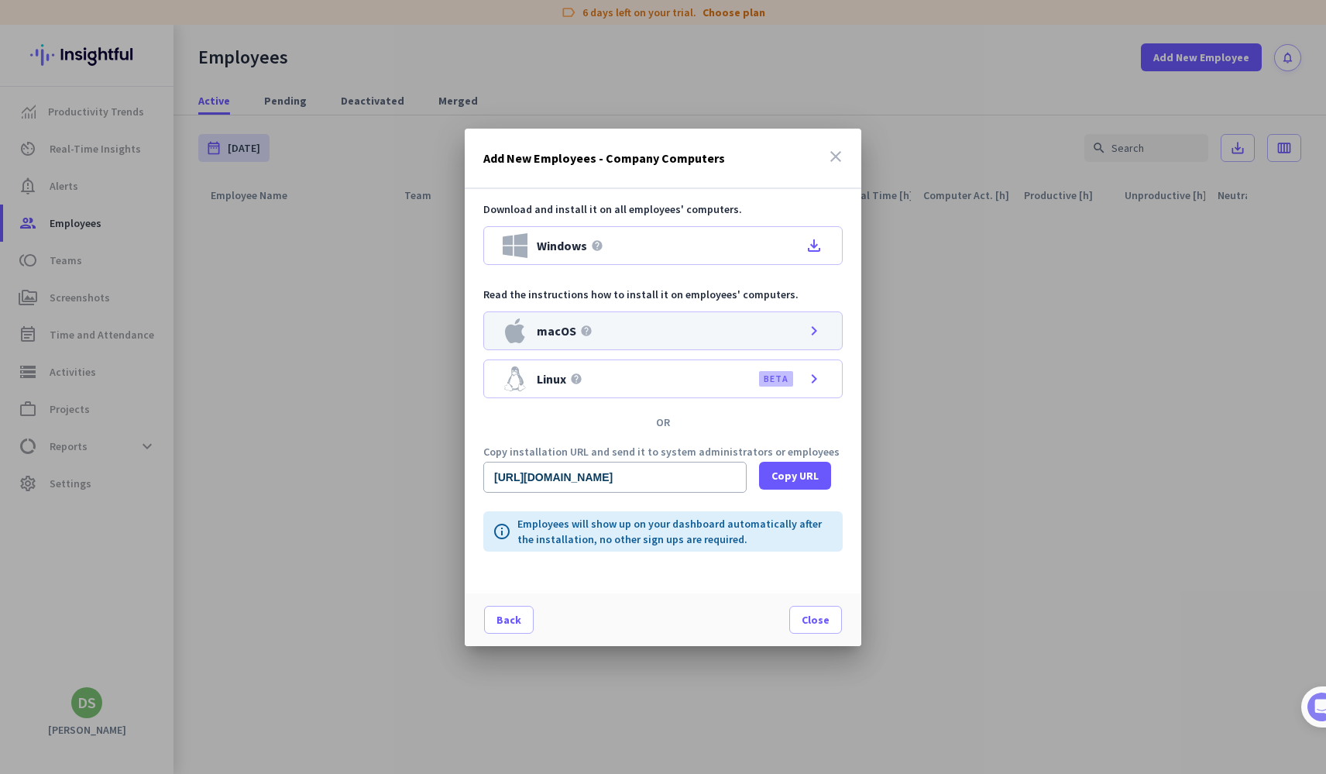
click at [653, 331] on div "macOS help chevron_right" at bounding box center [662, 330] width 359 height 39
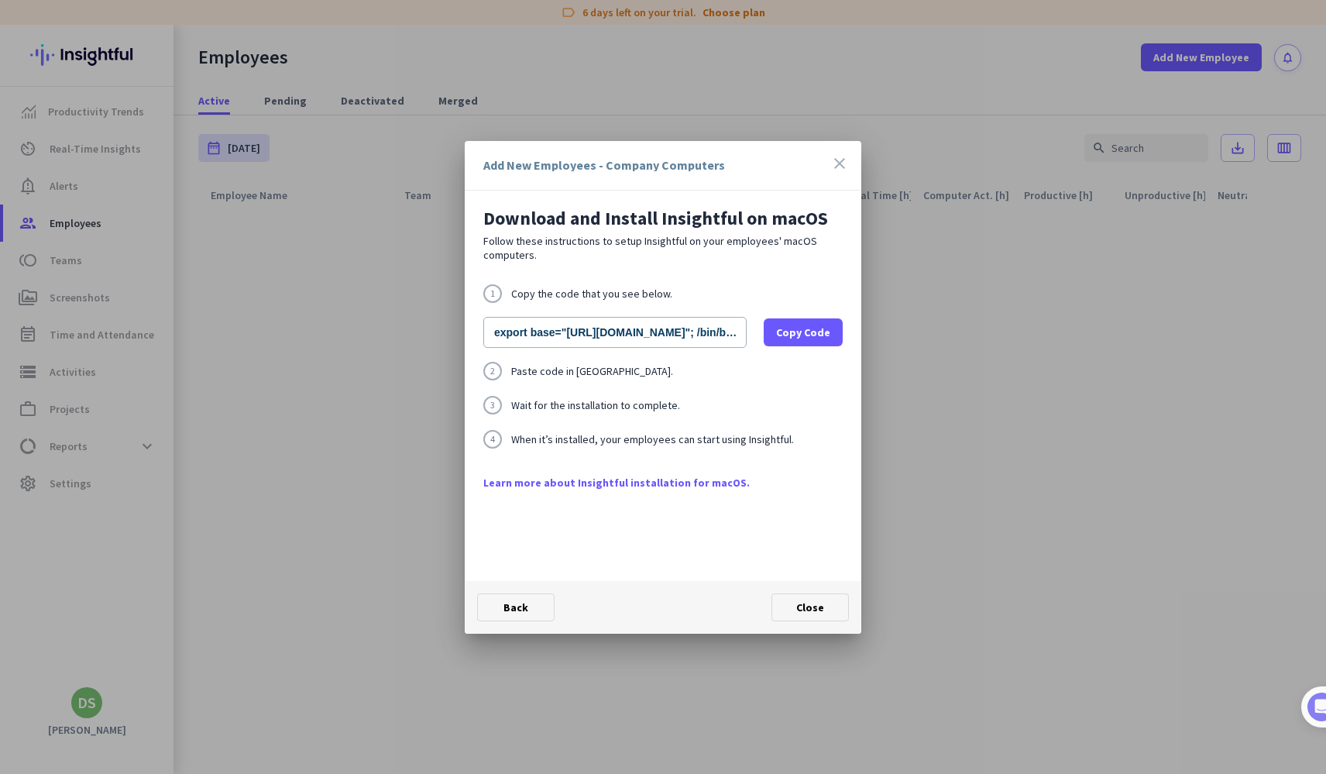
click at [838, 160] on icon "close" at bounding box center [839, 163] width 19 height 19
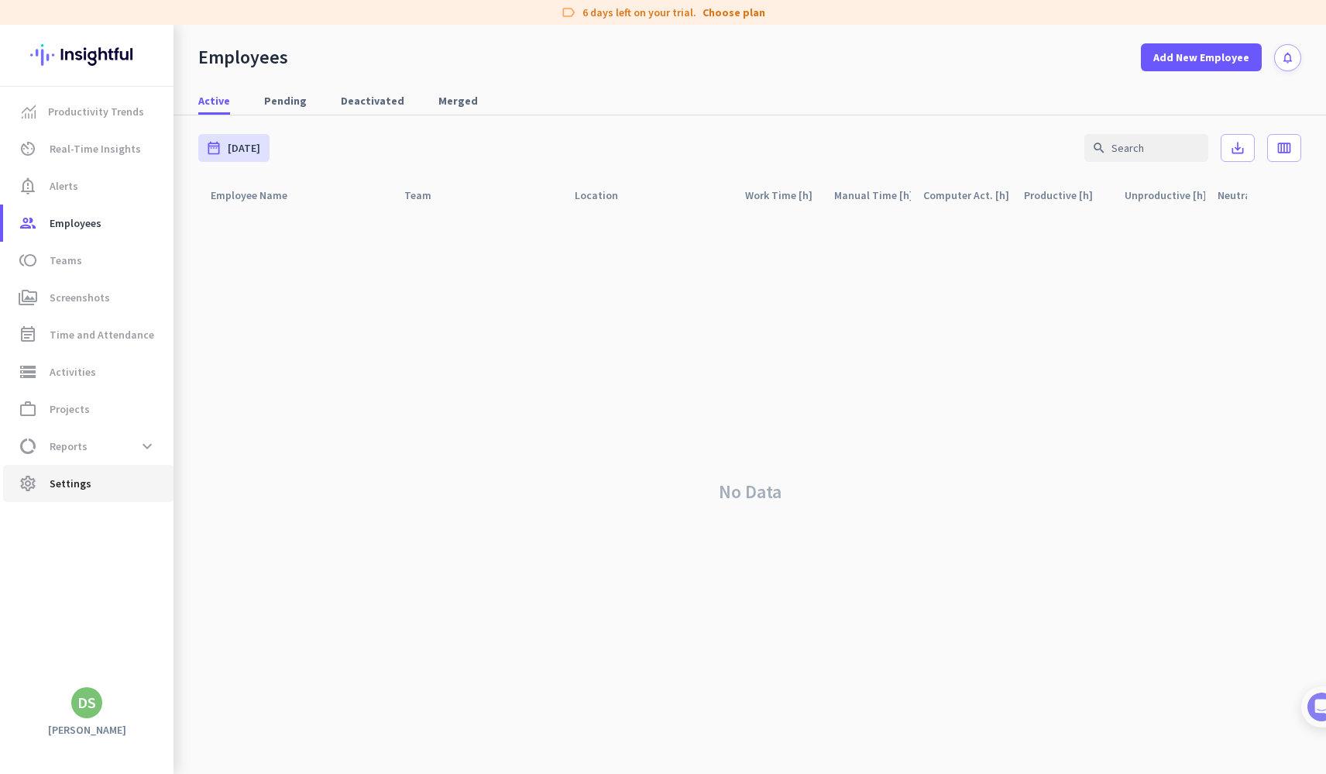
click at [79, 490] on span "Settings" at bounding box center [71, 483] width 42 height 19
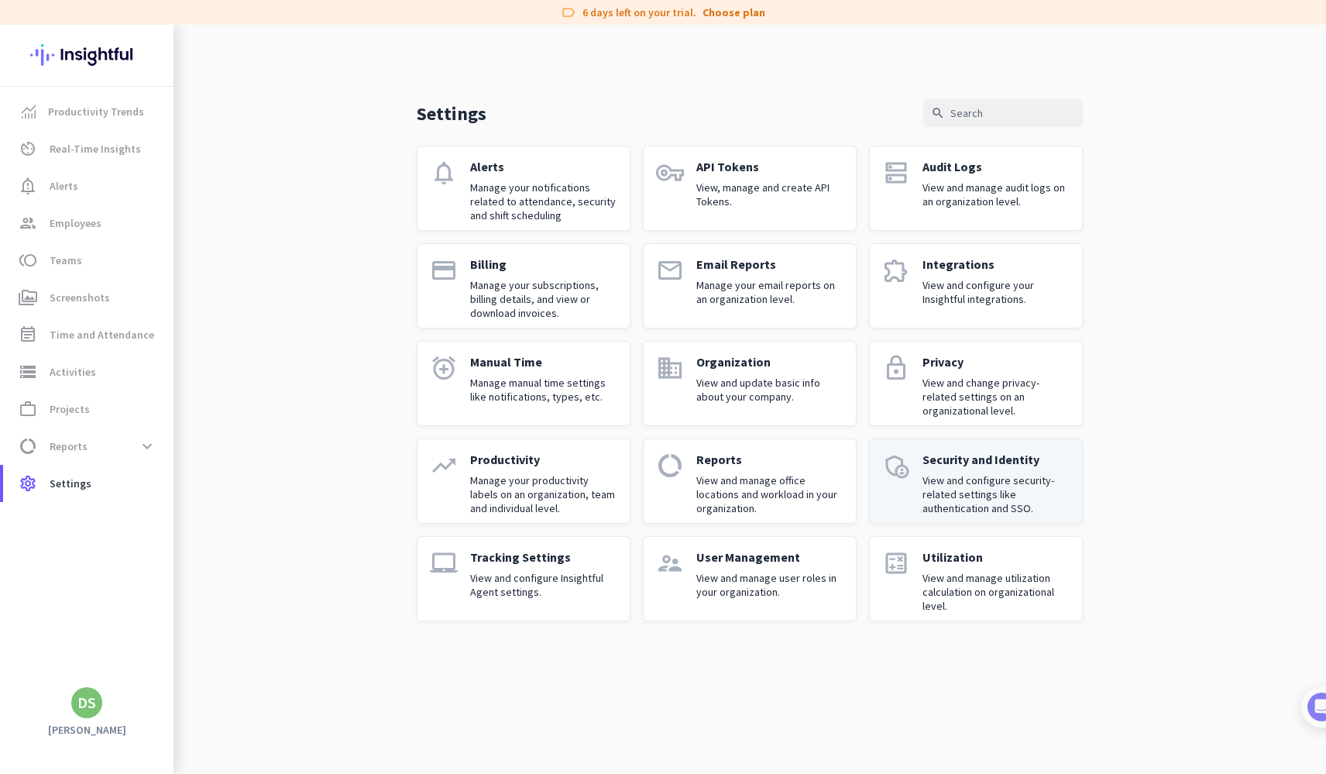
click at [999, 482] on p "View and configure security-related settings like authentication and SSO." at bounding box center [996, 494] width 147 height 42
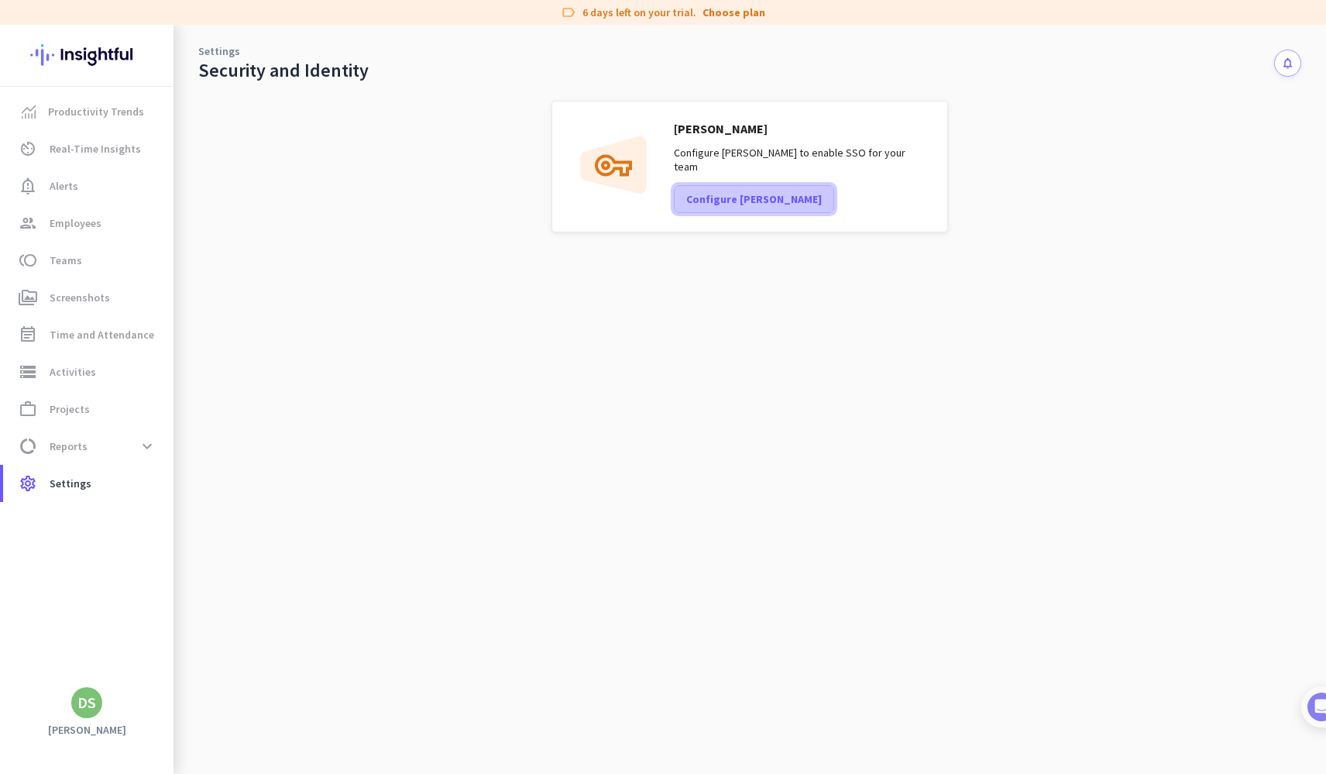
click at [684, 180] on span at bounding box center [754, 198] width 159 height 37
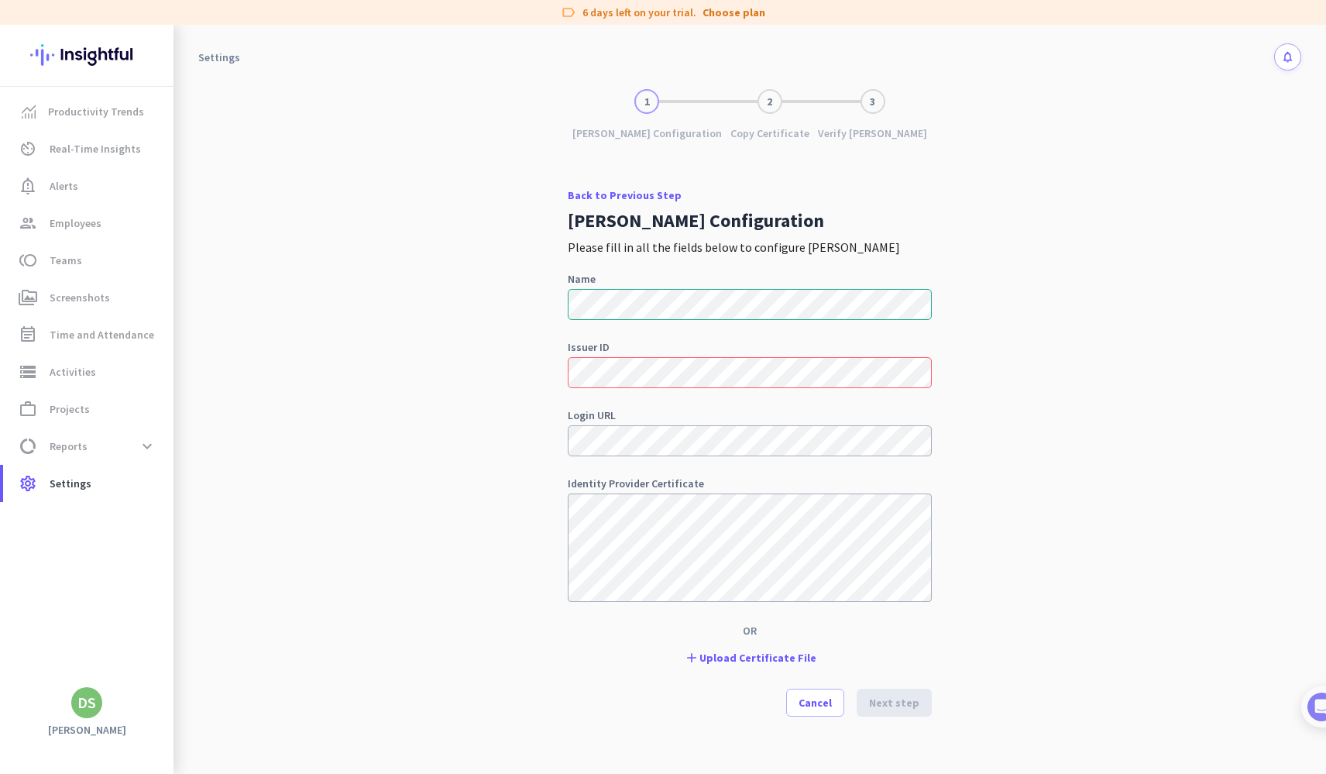
click at [979, 209] on div "1 [PERSON_NAME] Configuration 2 Copy Certificate 3 Verify [PERSON_NAME] Back to…" at bounding box center [749, 431] width 1103 height 685
click at [982, 469] on div "1 [PERSON_NAME] Configuration 2 Copy Certificate 3 Verify [PERSON_NAME] Back to…" at bounding box center [749, 431] width 1103 height 685
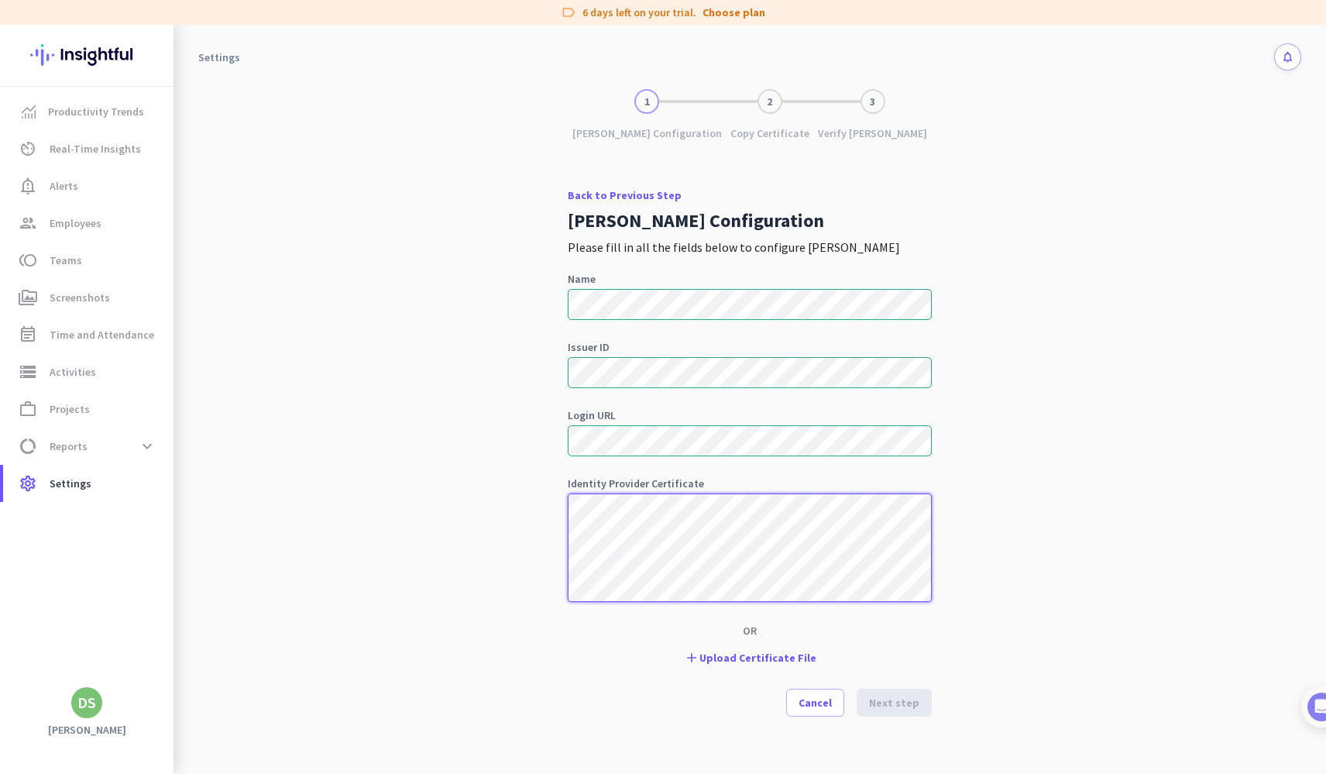
scroll to position [251, 0]
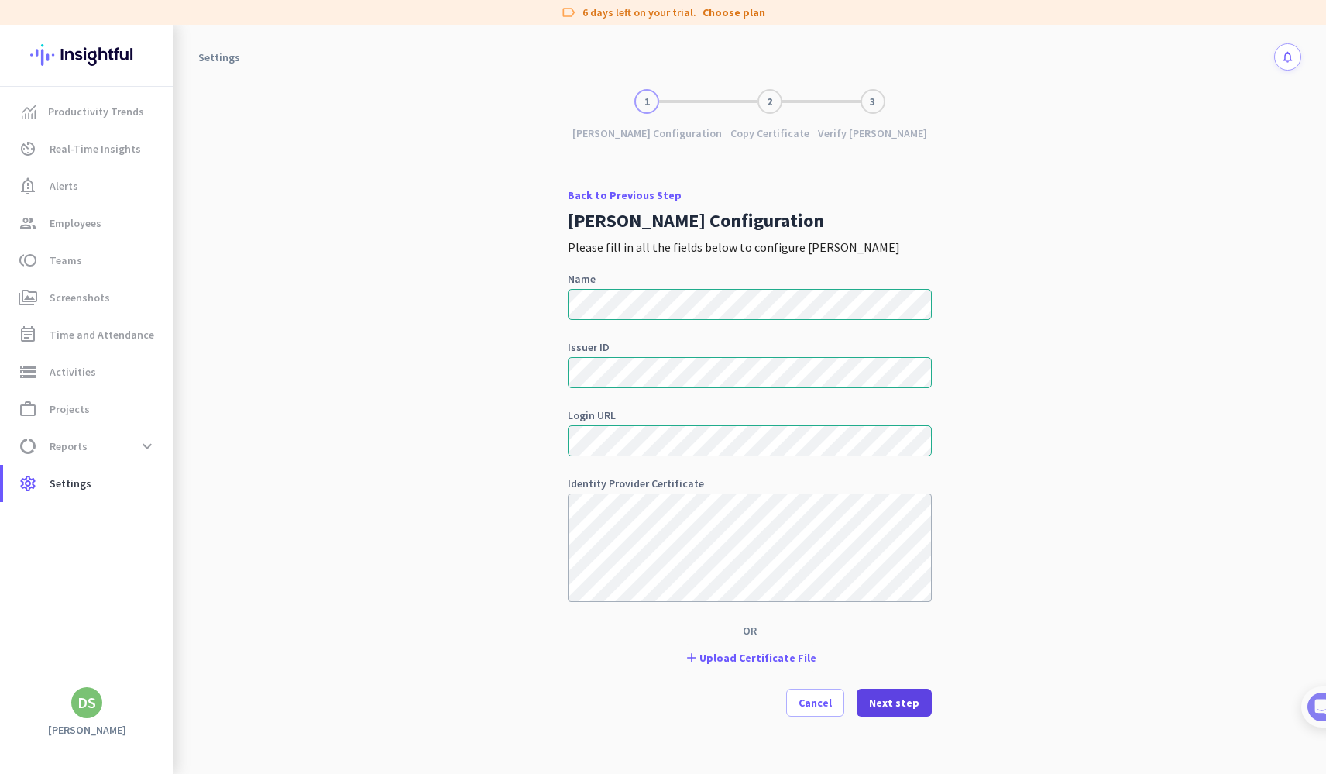
click at [894, 702] on span "Next step" at bounding box center [894, 702] width 50 height 15
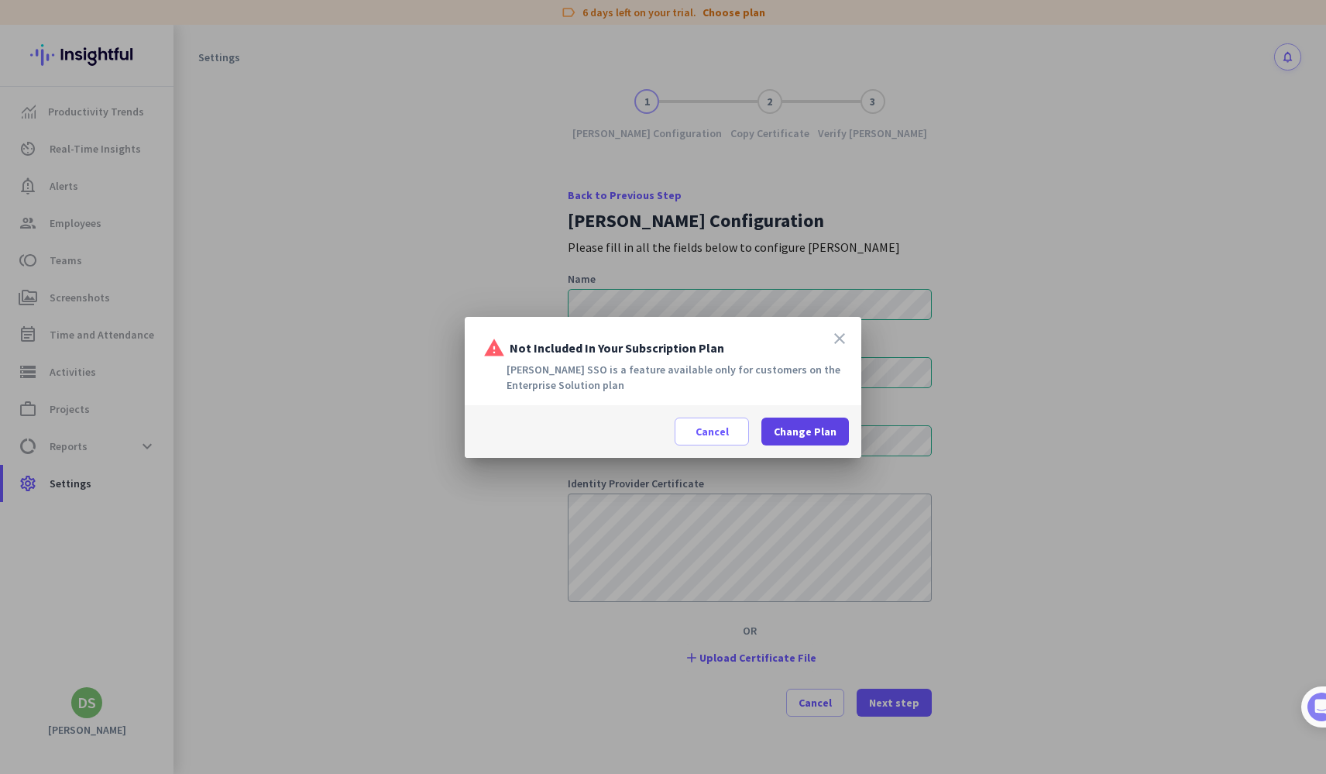
click at [810, 424] on span "Change Plan" at bounding box center [805, 431] width 63 height 15
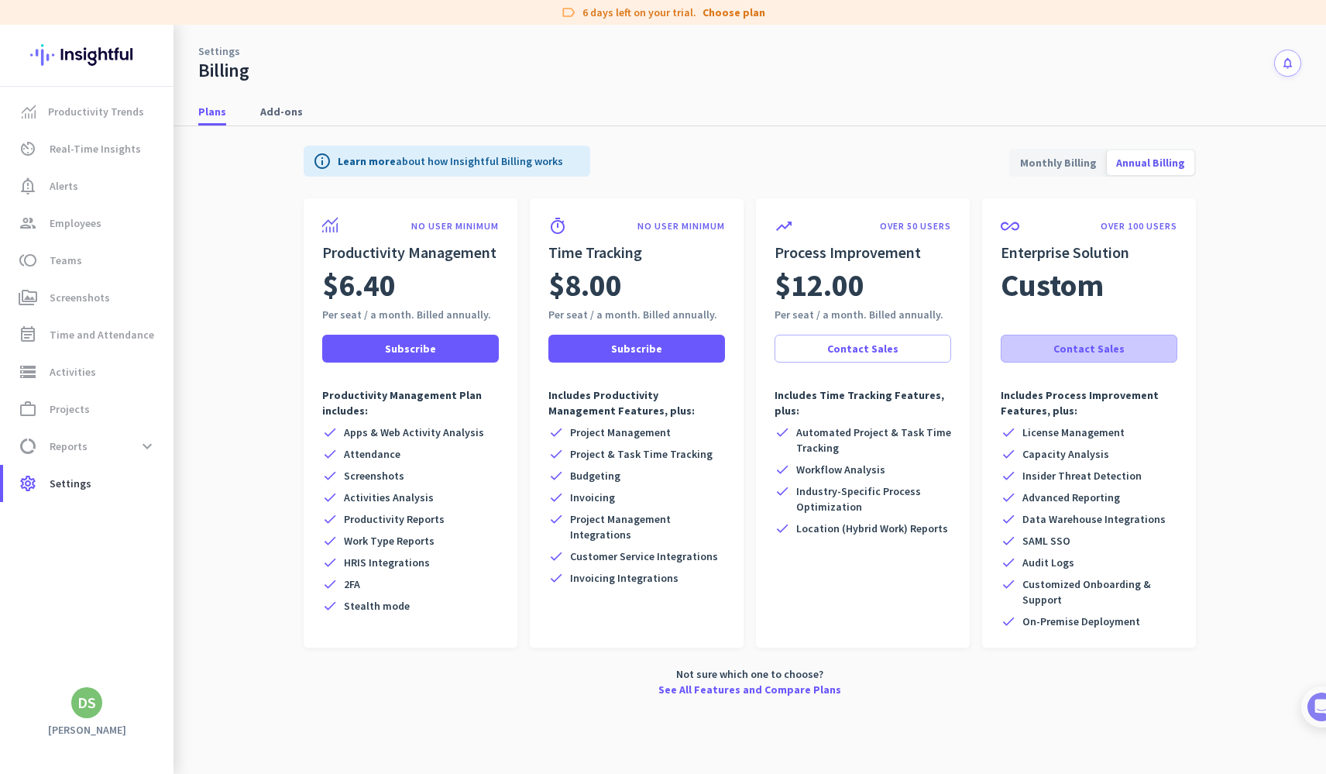
click at [1026, 359] on span at bounding box center [1089, 348] width 175 height 37
